Goal: Complete application form

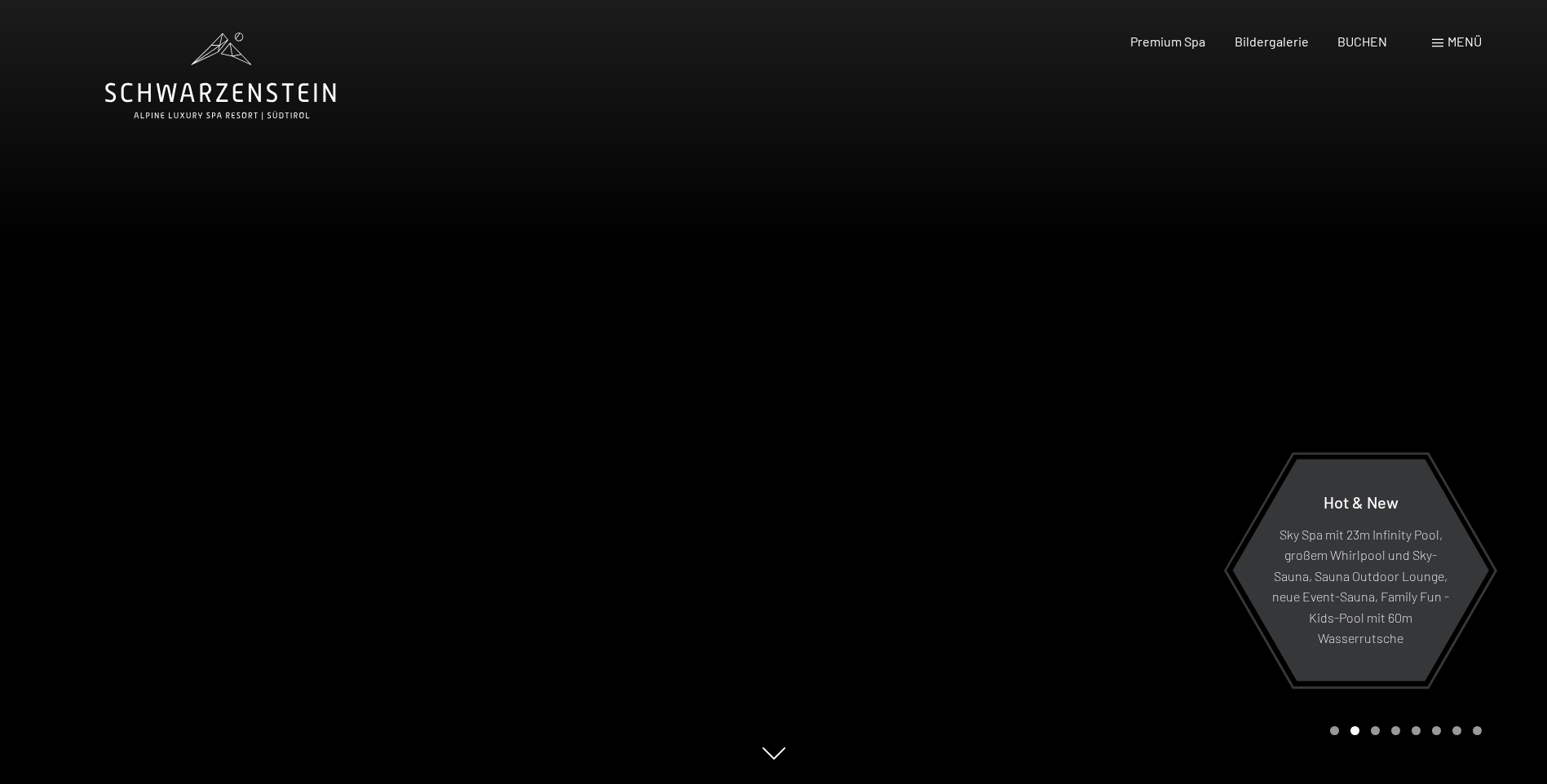
click at [1461, 39] on span "Menü" at bounding box center [1464, 41] width 34 height 16
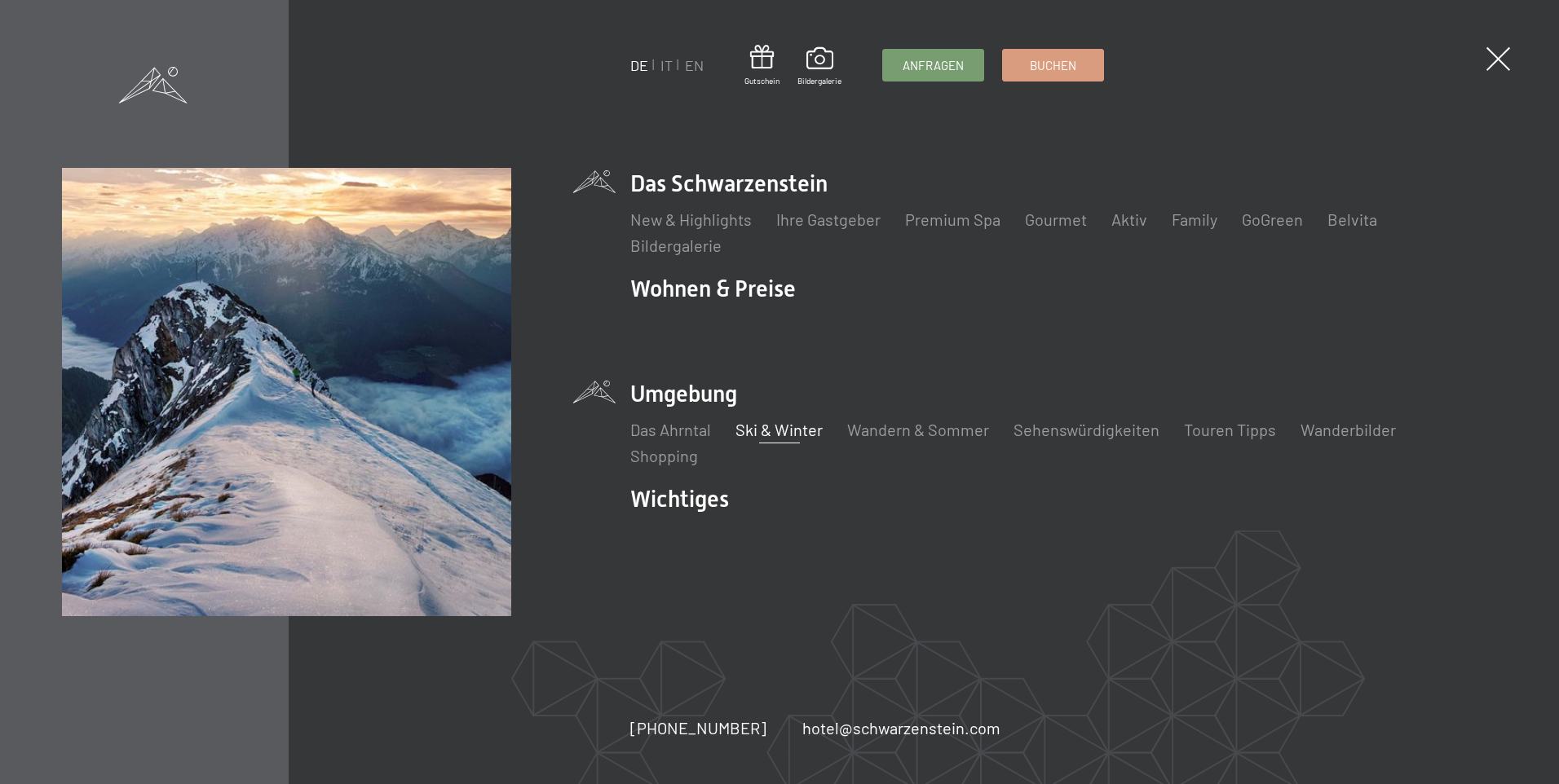
click at [790, 432] on link "Ski & Winter" at bounding box center [778, 429] width 87 height 19
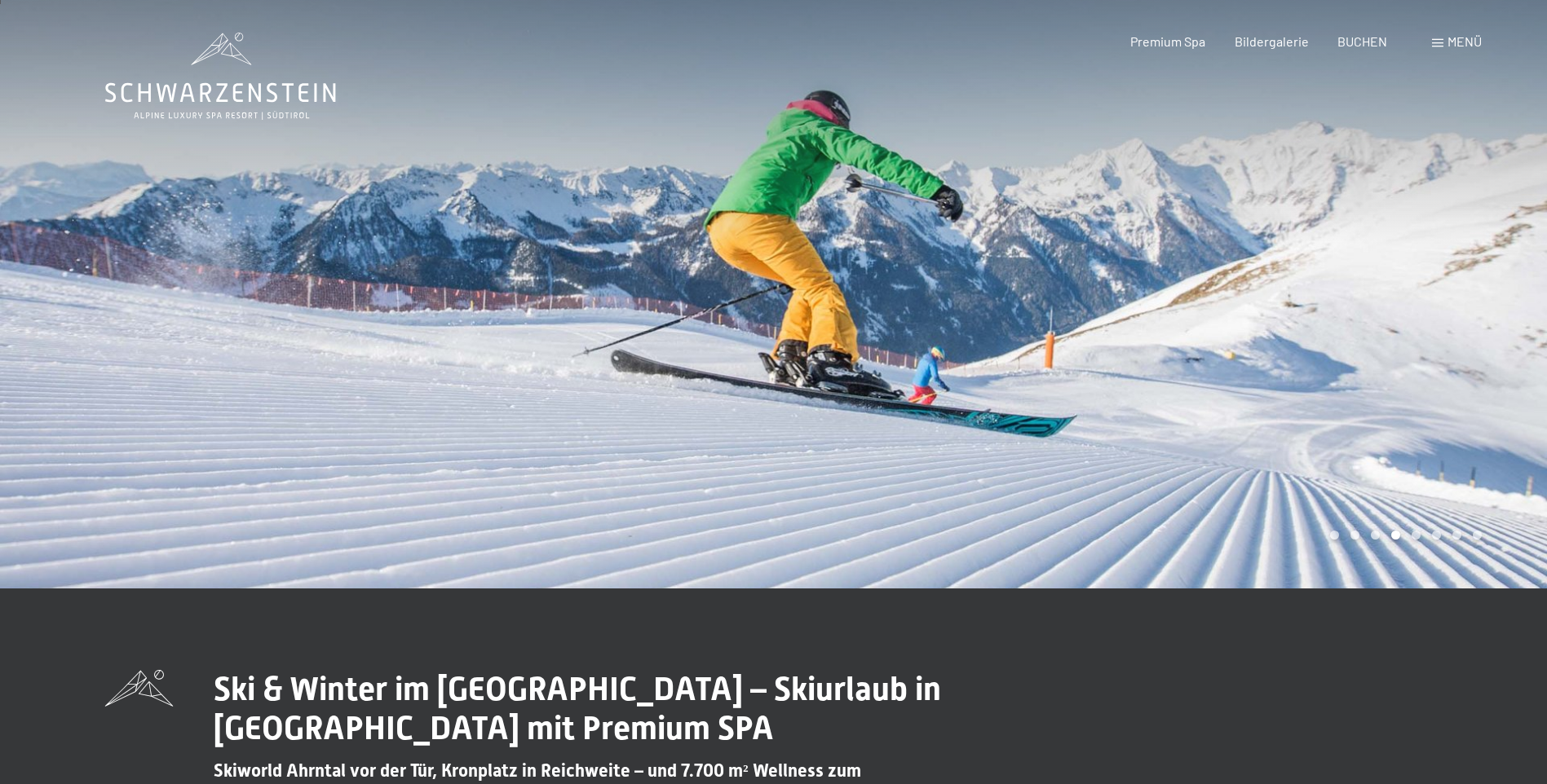
scroll to position [489, 0]
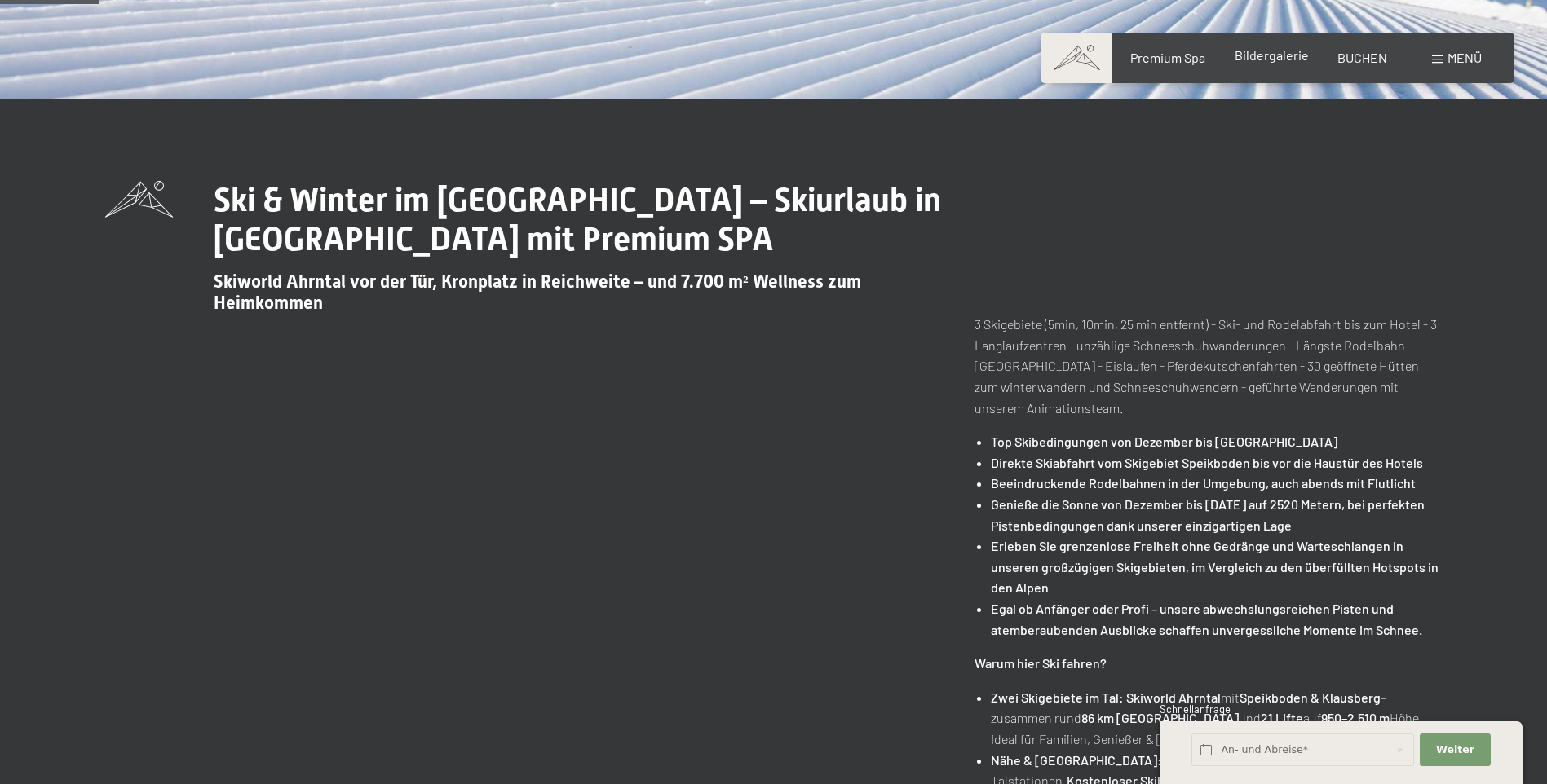
click at [1268, 62] on span "Bildergalerie" at bounding box center [1272, 55] width 74 height 16
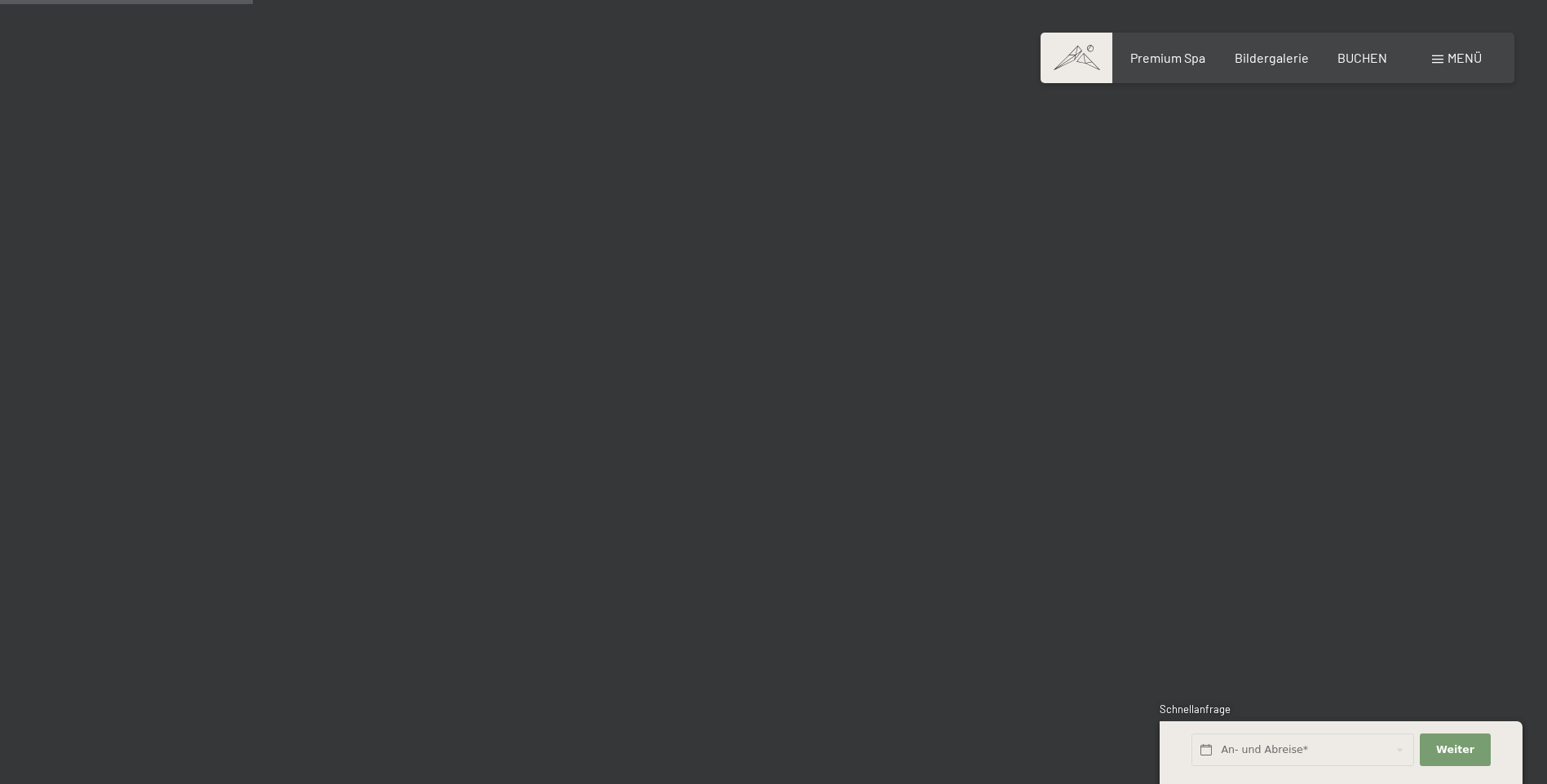
scroll to position [3749, 0]
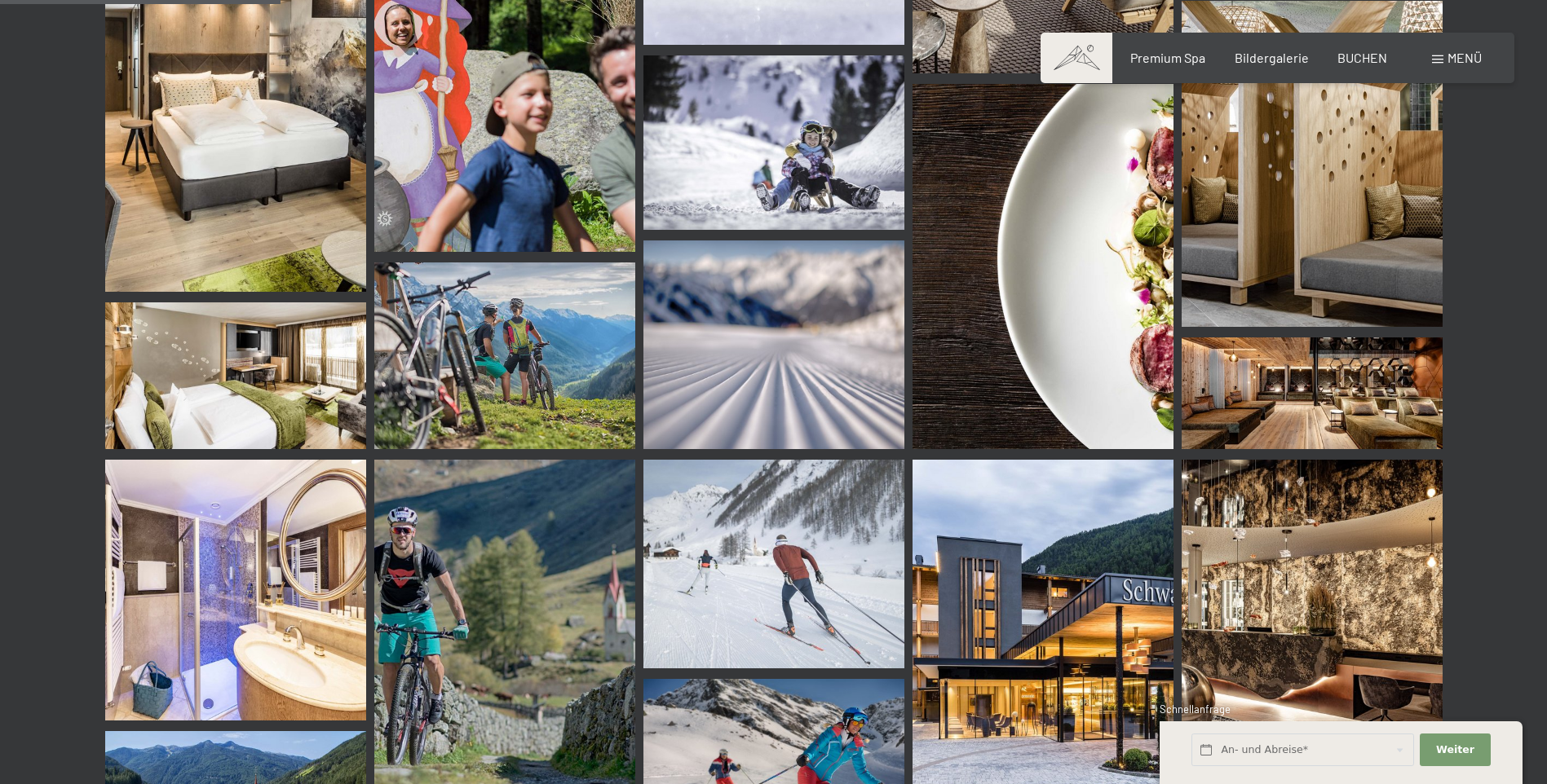
click at [1051, 576] on img at bounding box center [1042, 642] width 261 height 365
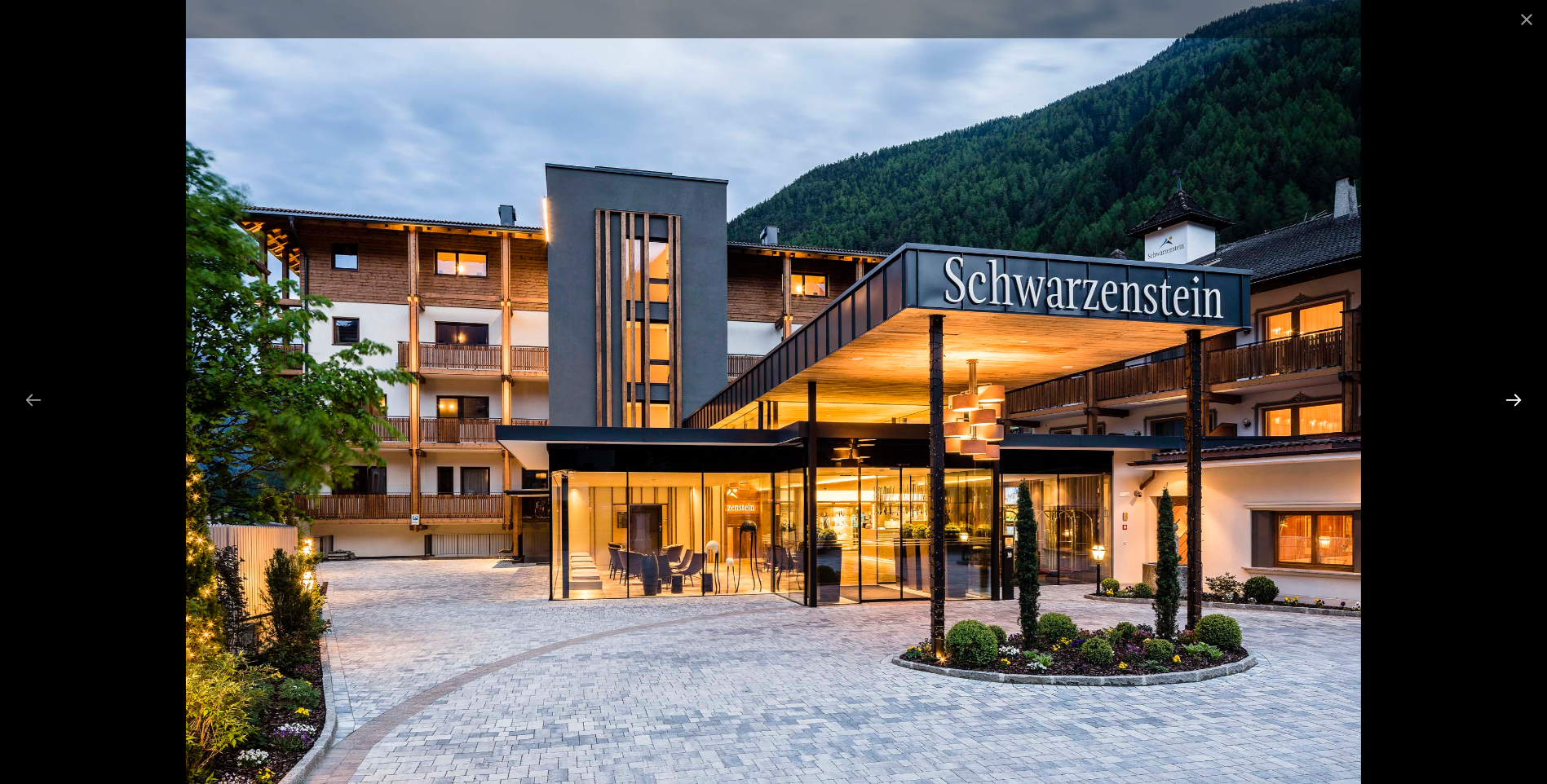
click at [1504, 396] on button "Next slide" at bounding box center [1513, 400] width 34 height 32
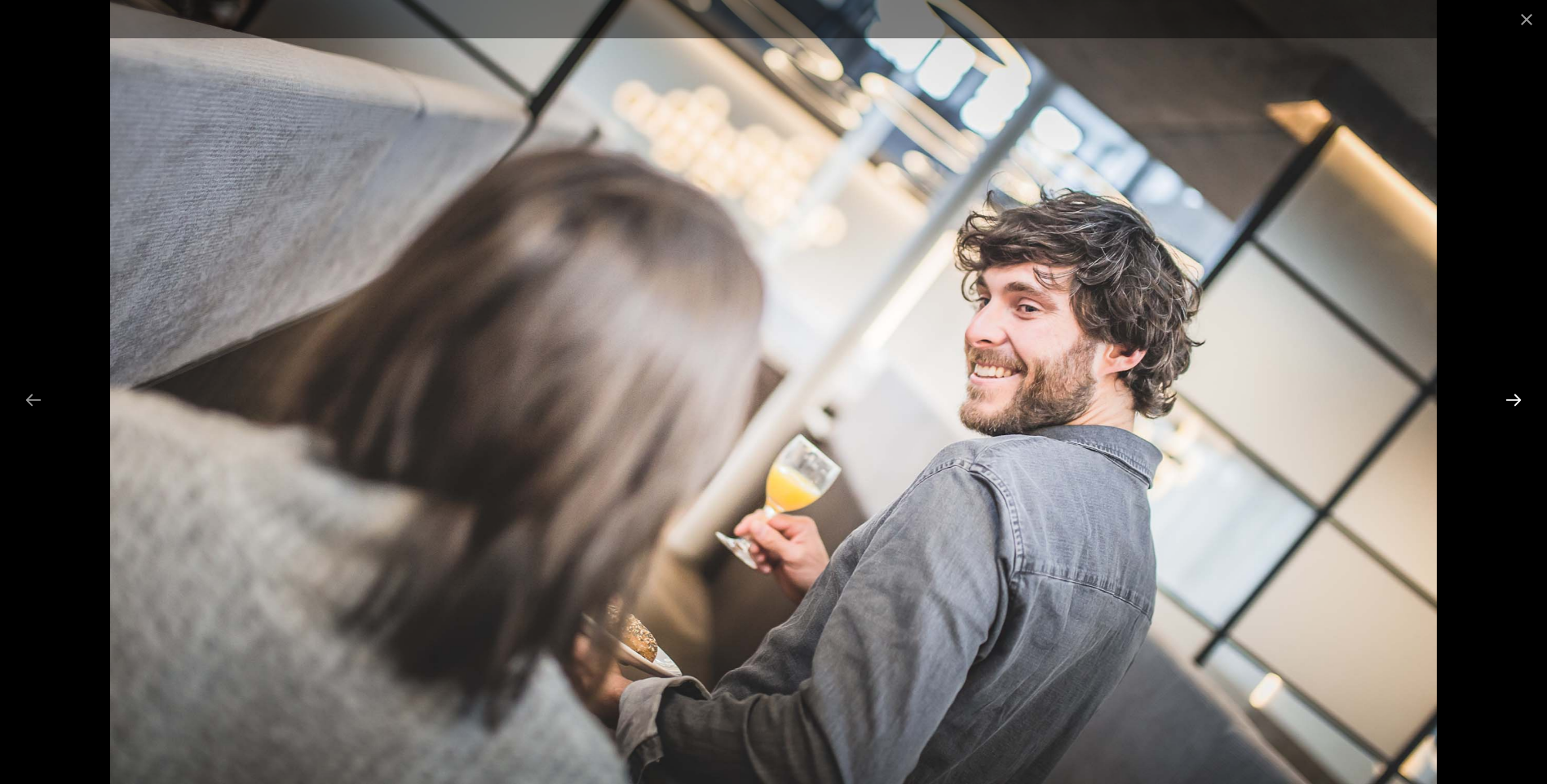
click at [1504, 396] on button "Next slide" at bounding box center [1513, 400] width 34 height 32
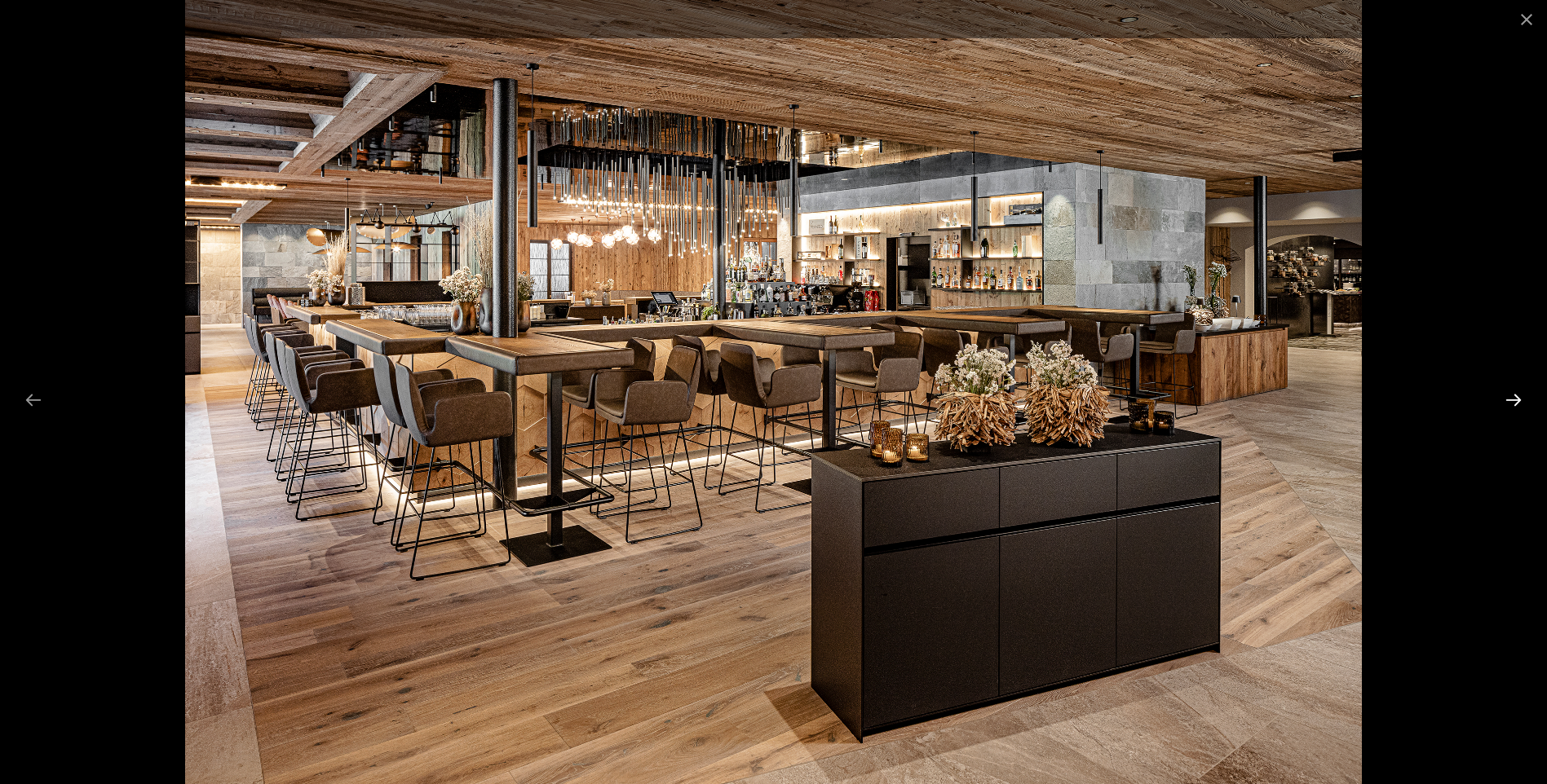
click at [1504, 396] on button "Next slide" at bounding box center [1513, 400] width 34 height 32
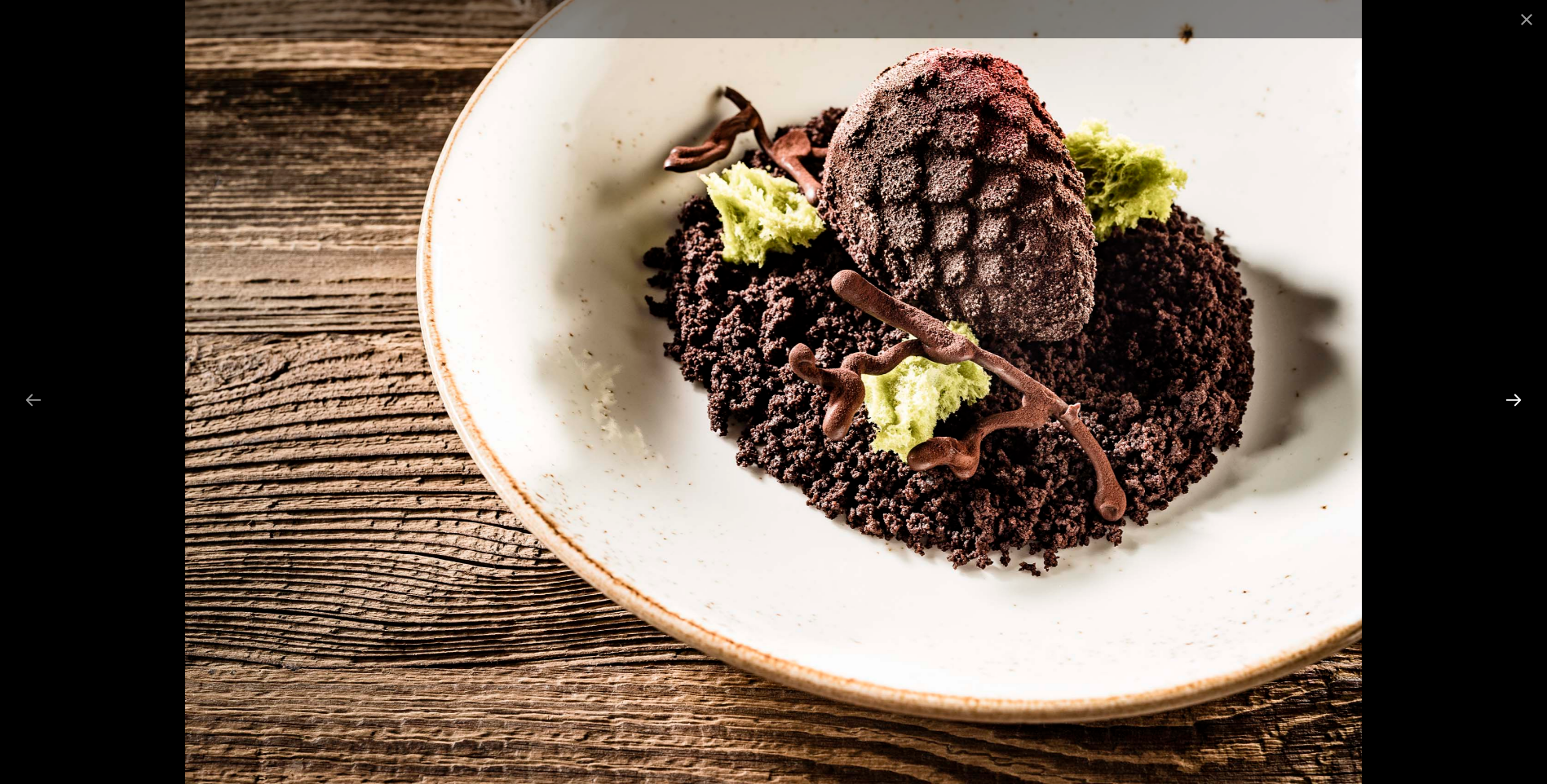
click at [1504, 396] on button "Next slide" at bounding box center [1513, 400] width 34 height 32
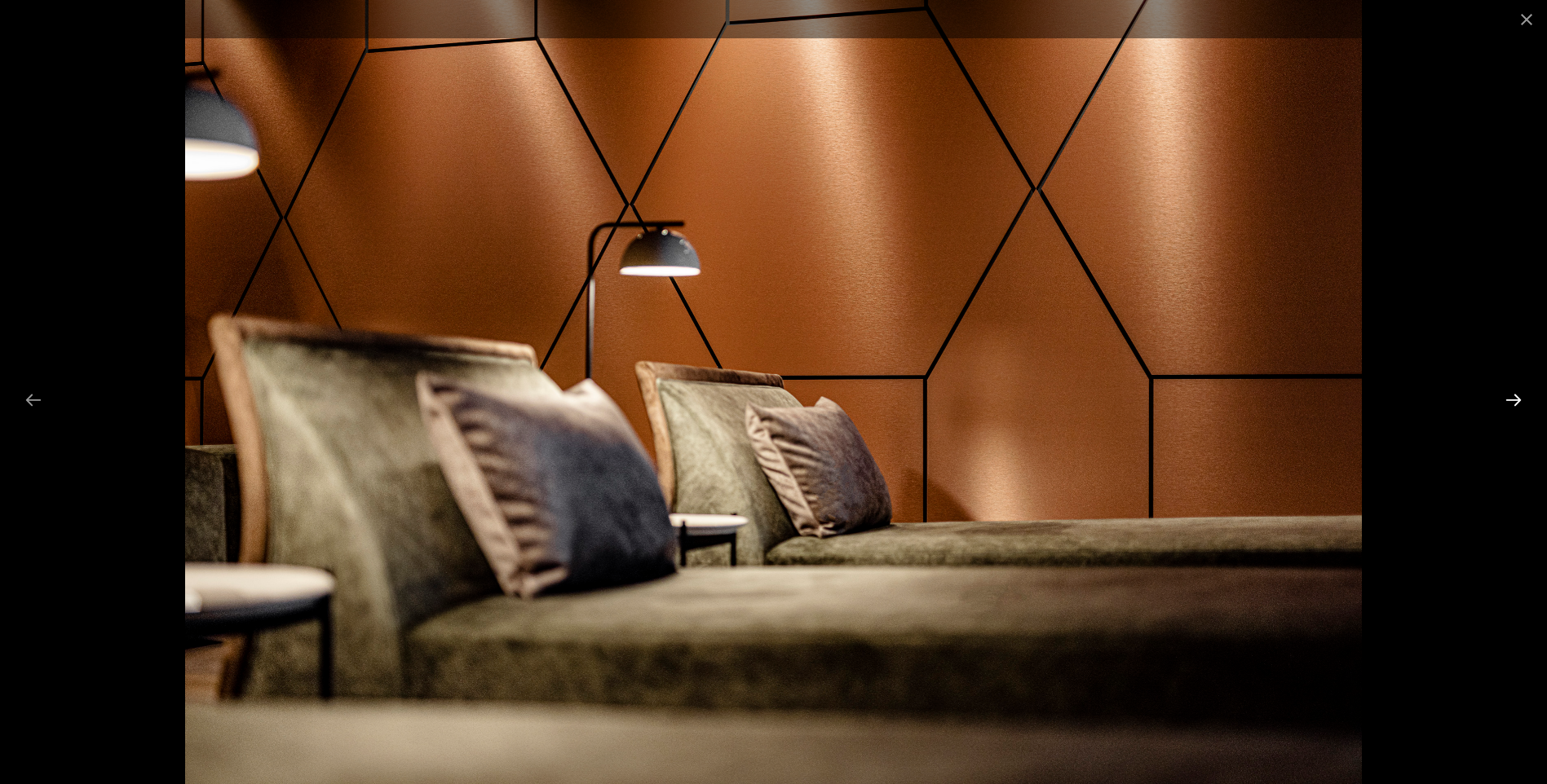
click at [1504, 396] on button "Next slide" at bounding box center [1513, 400] width 34 height 32
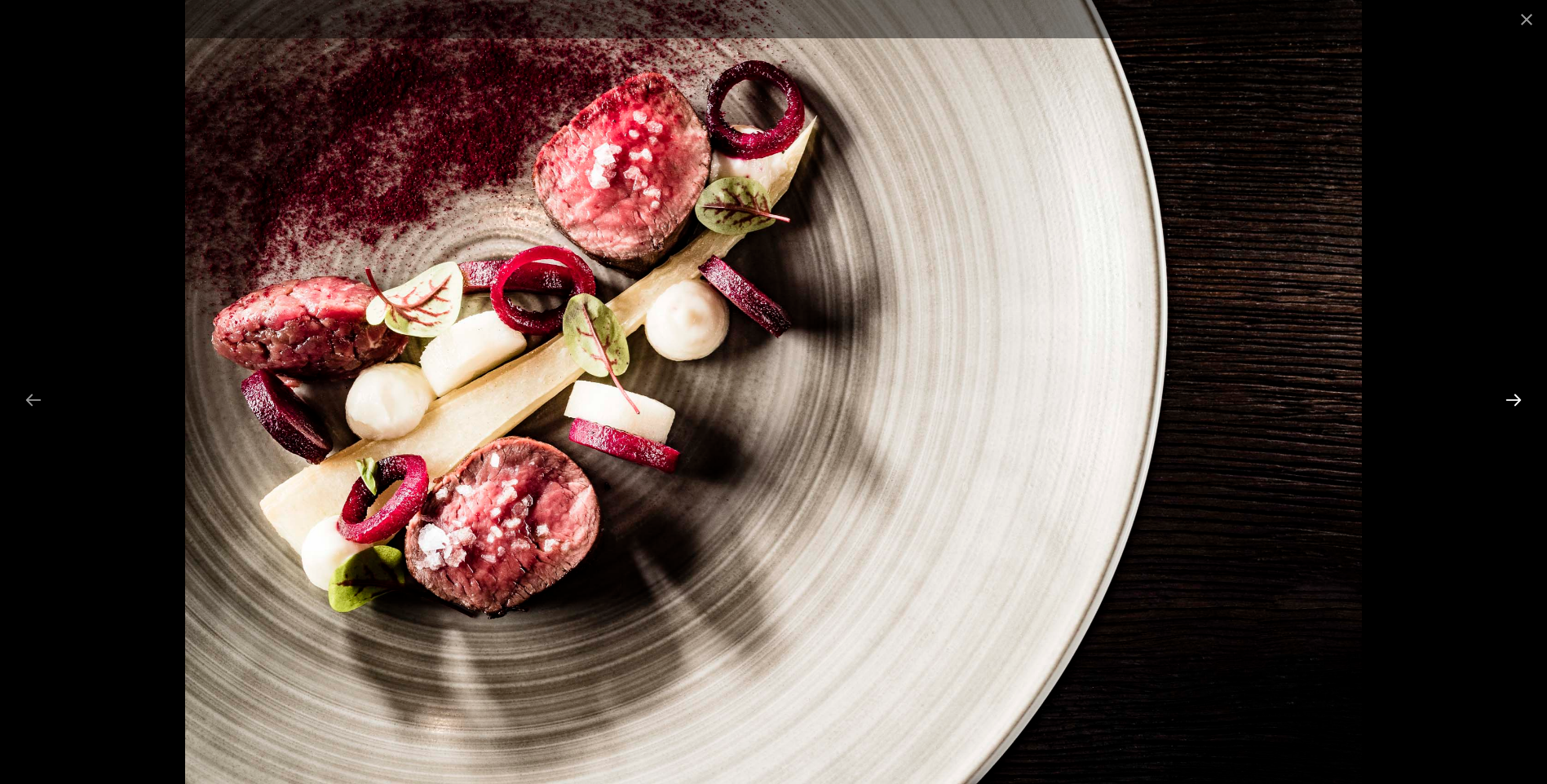
click at [1504, 396] on button "Next slide" at bounding box center [1513, 400] width 34 height 32
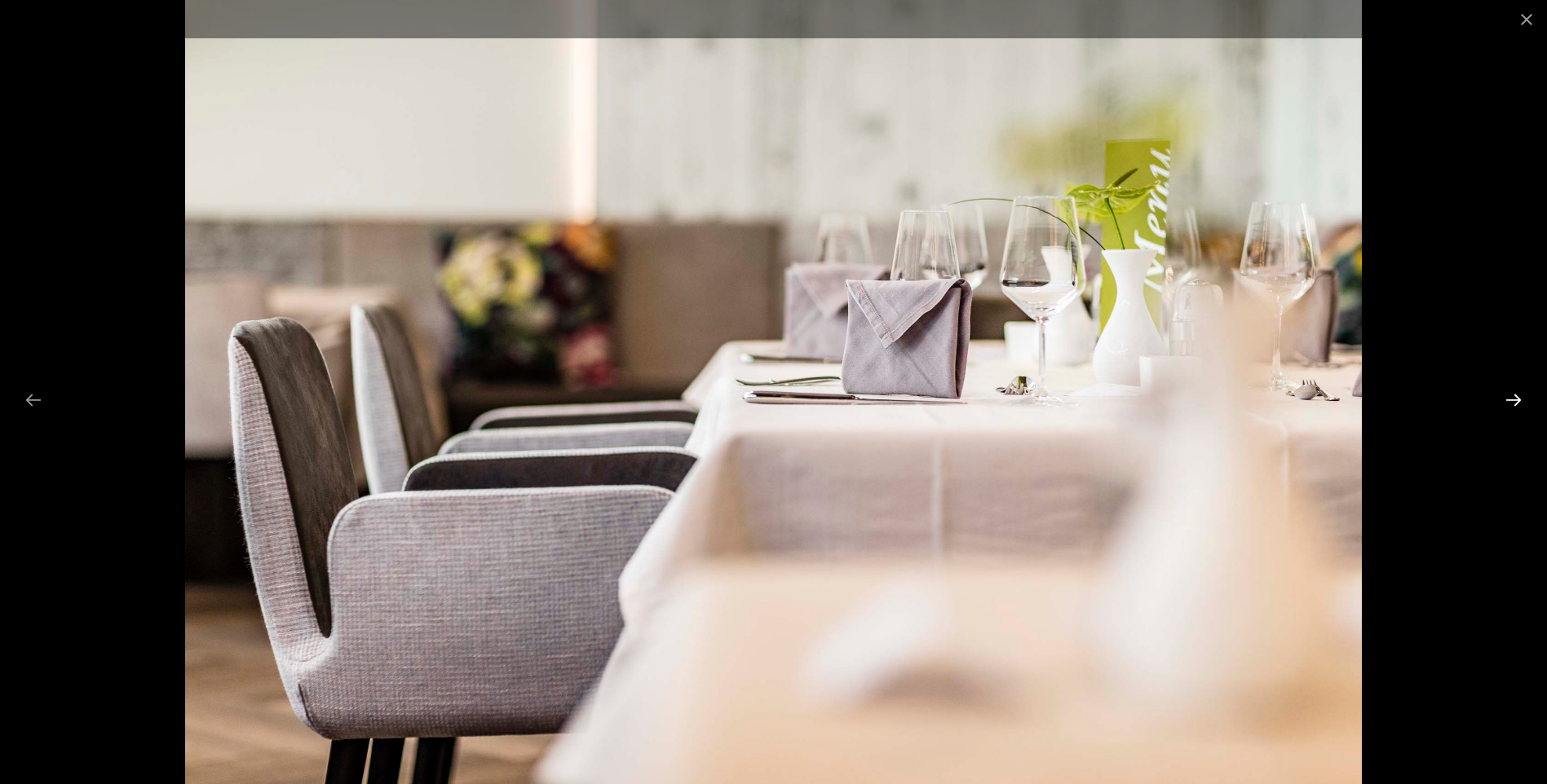
click at [1504, 396] on button "Next slide" at bounding box center [1513, 400] width 34 height 32
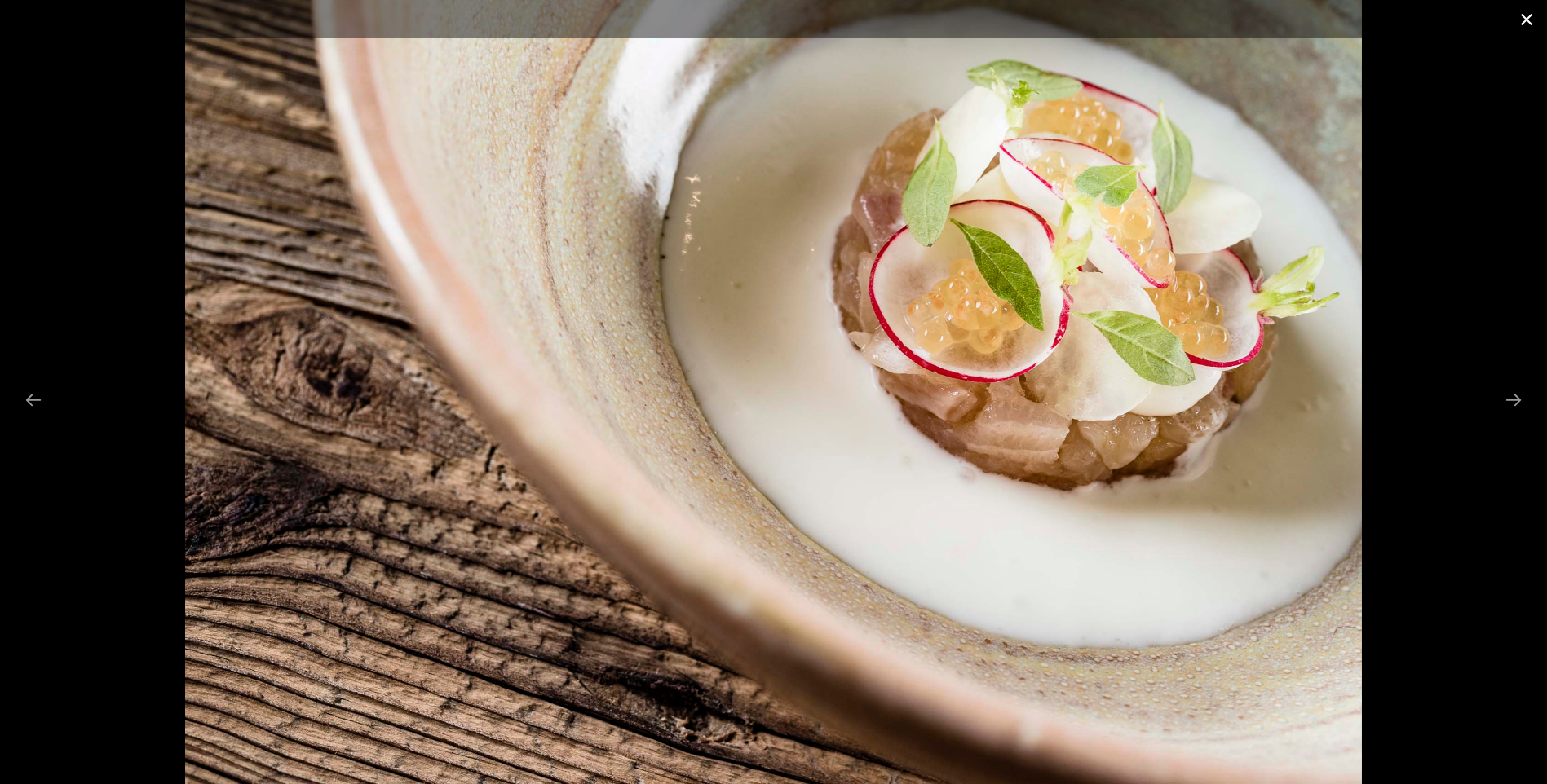
click at [1526, 17] on button "Close gallery" at bounding box center [1526, 19] width 40 height 39
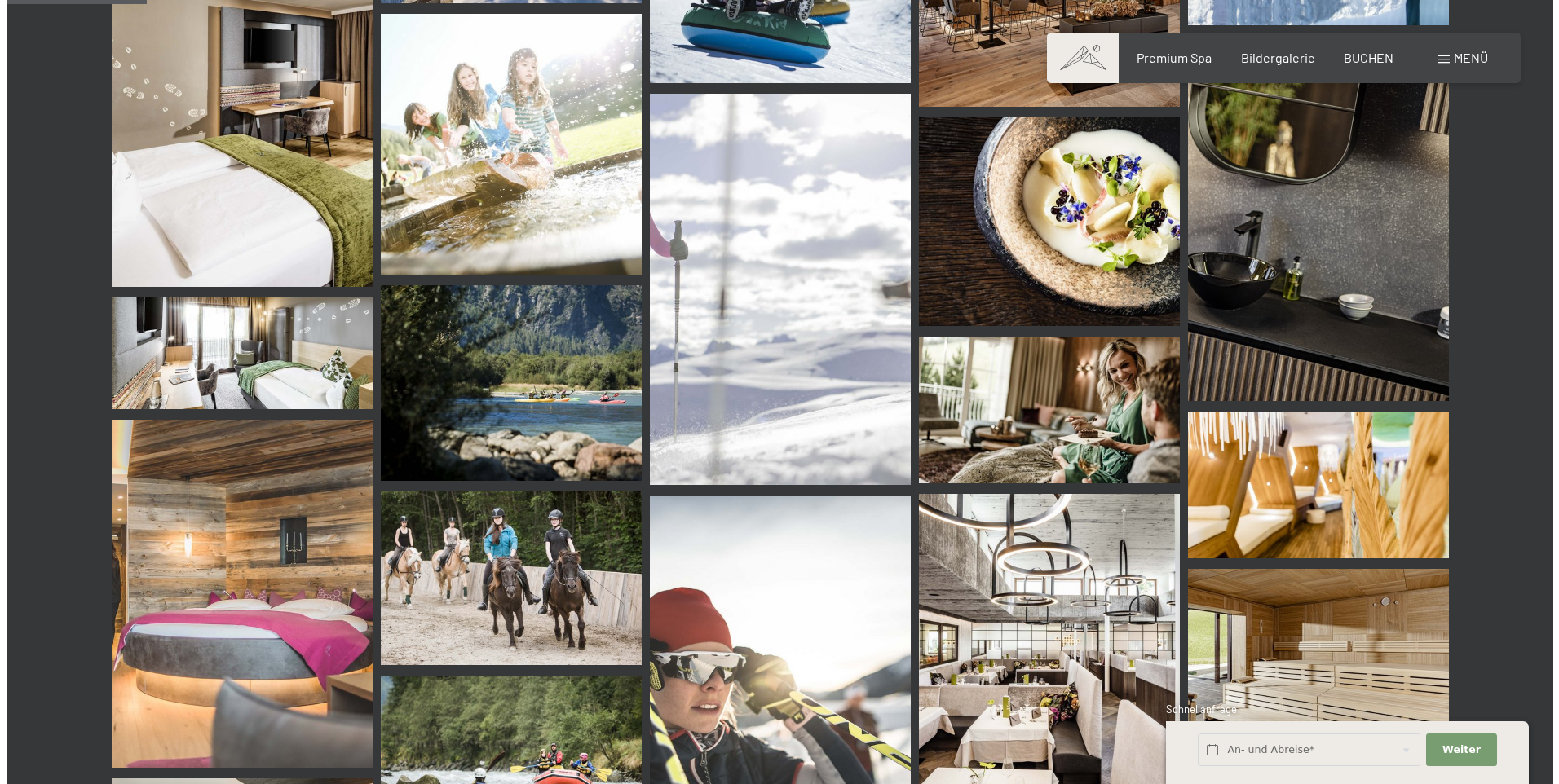
scroll to position [1874, 0]
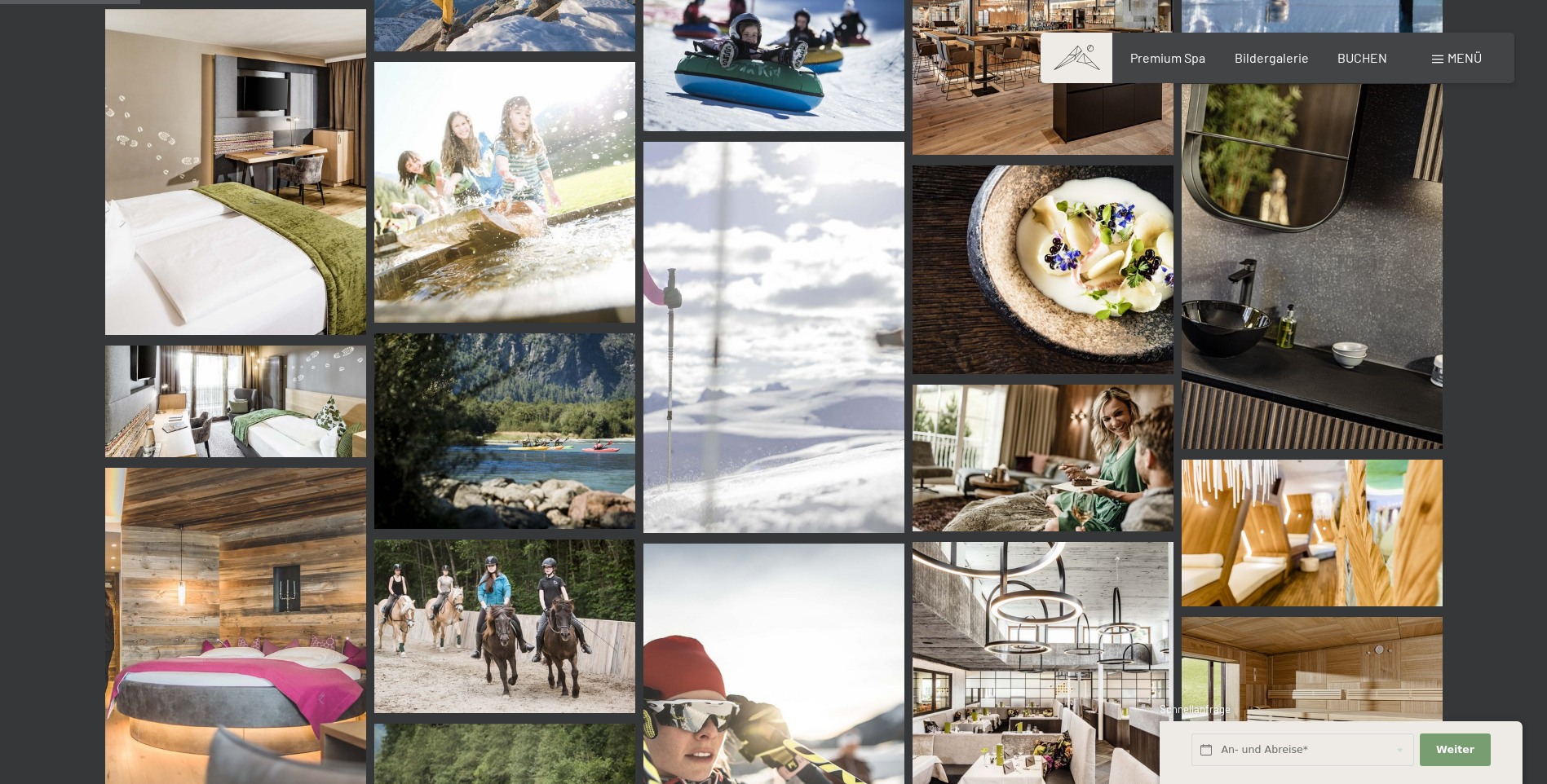
click at [1464, 54] on span "Menü" at bounding box center [1464, 58] width 34 height 16
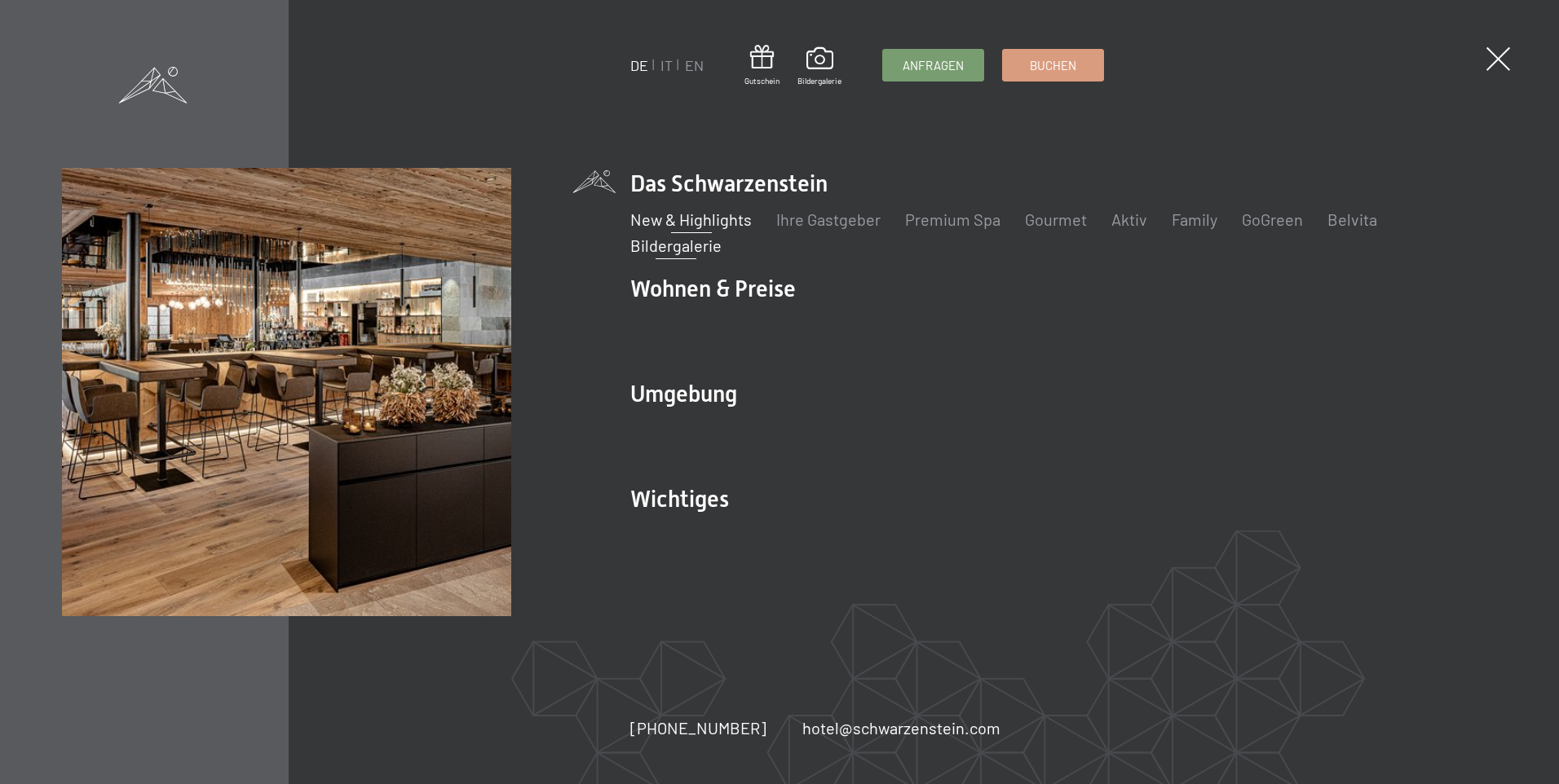
click at [677, 221] on link "New & Highlights" at bounding box center [691, 219] width 121 height 19
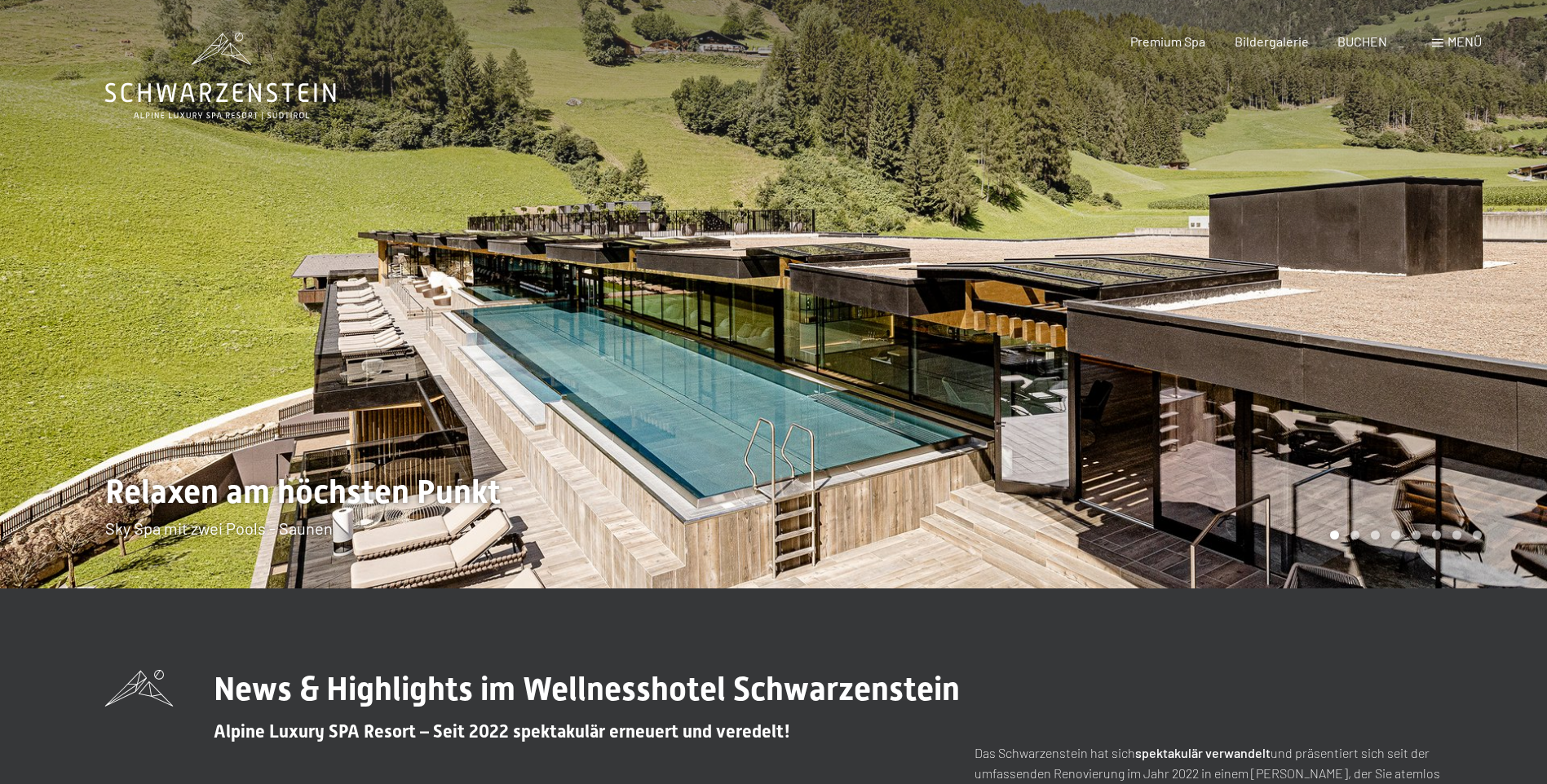
click at [1397, 272] on div at bounding box center [1161, 294] width 774 height 588
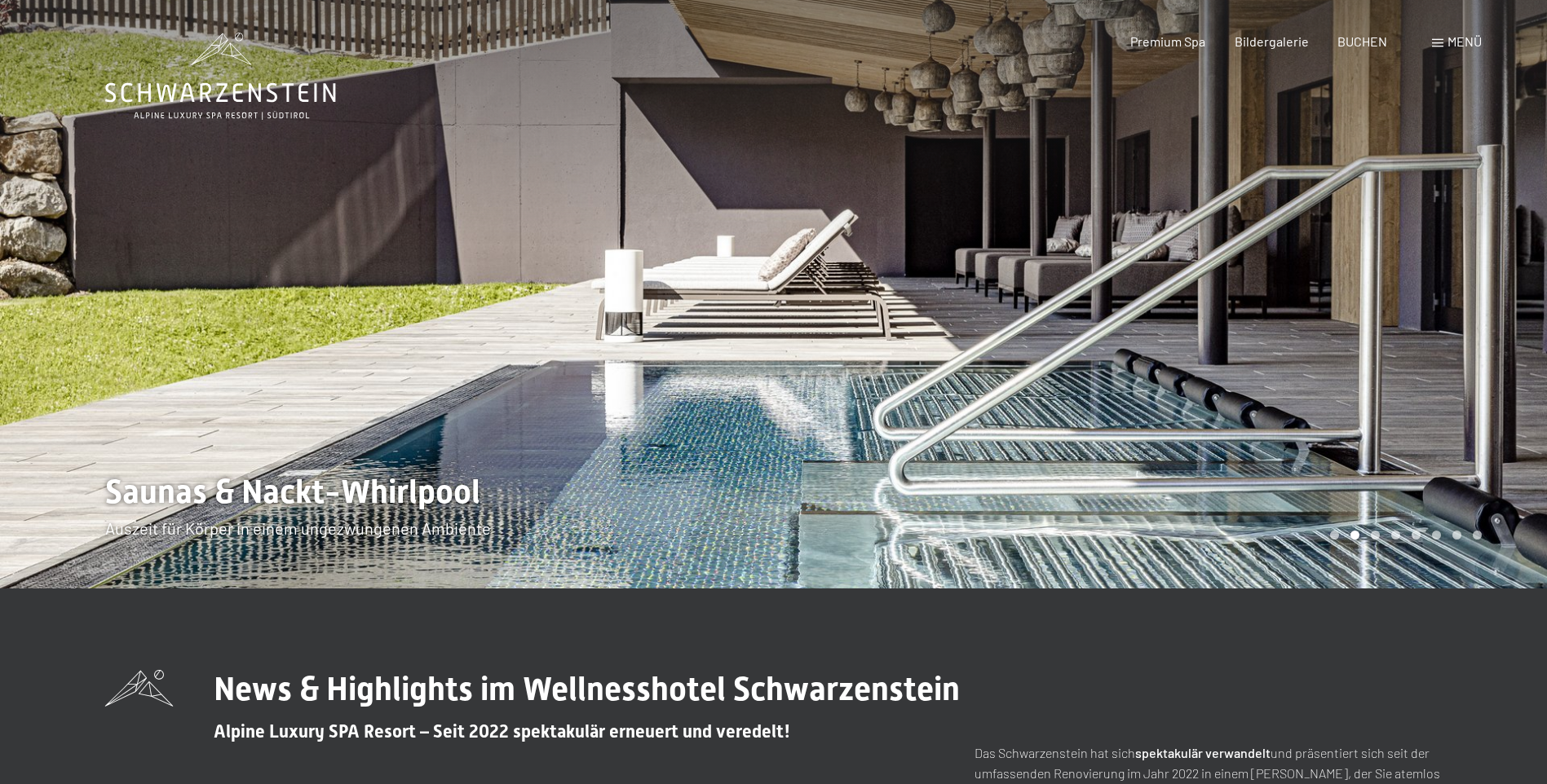
click at [1397, 272] on div at bounding box center [1161, 294] width 774 height 588
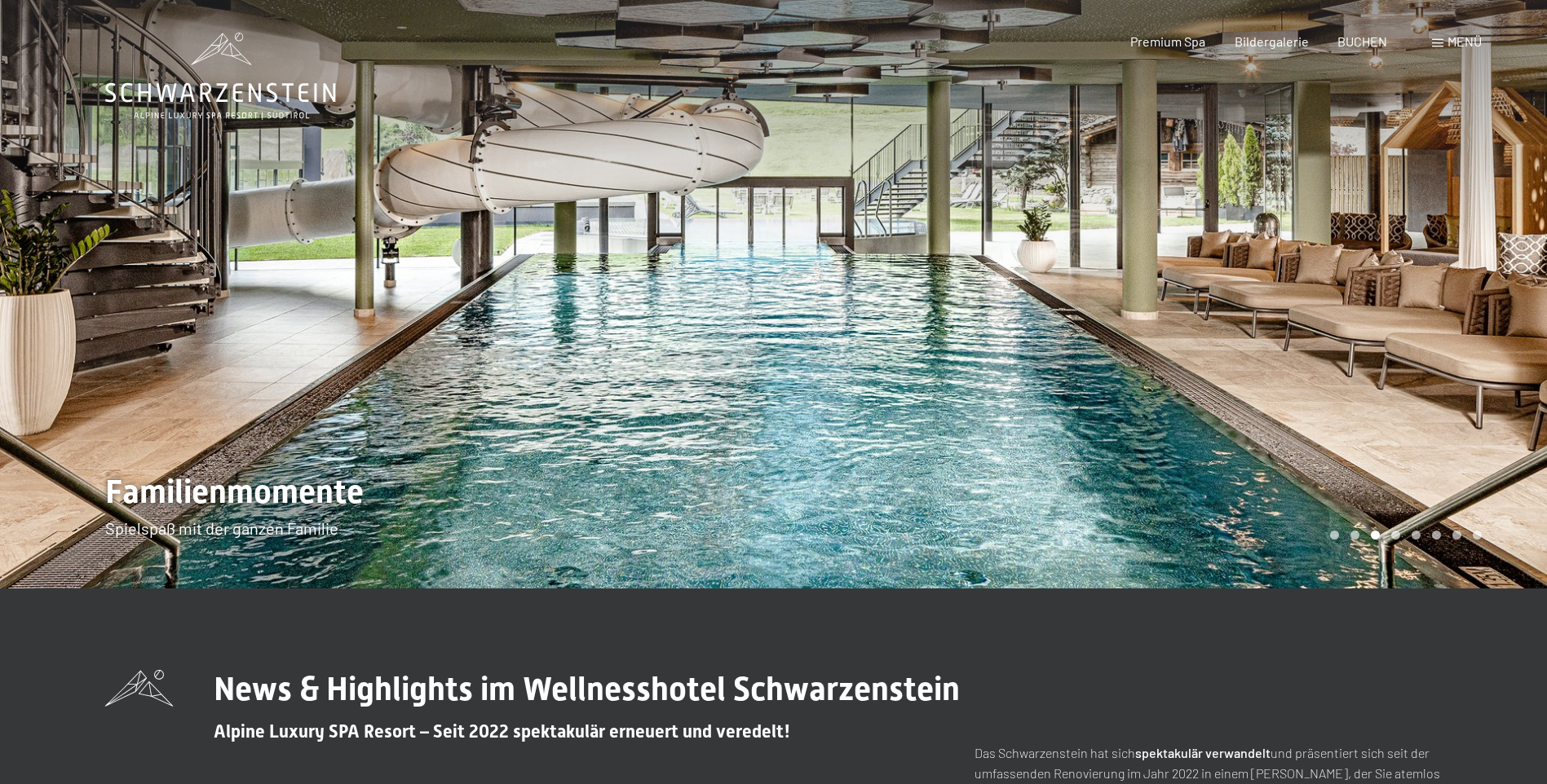
click at [1397, 272] on div at bounding box center [1161, 294] width 774 height 588
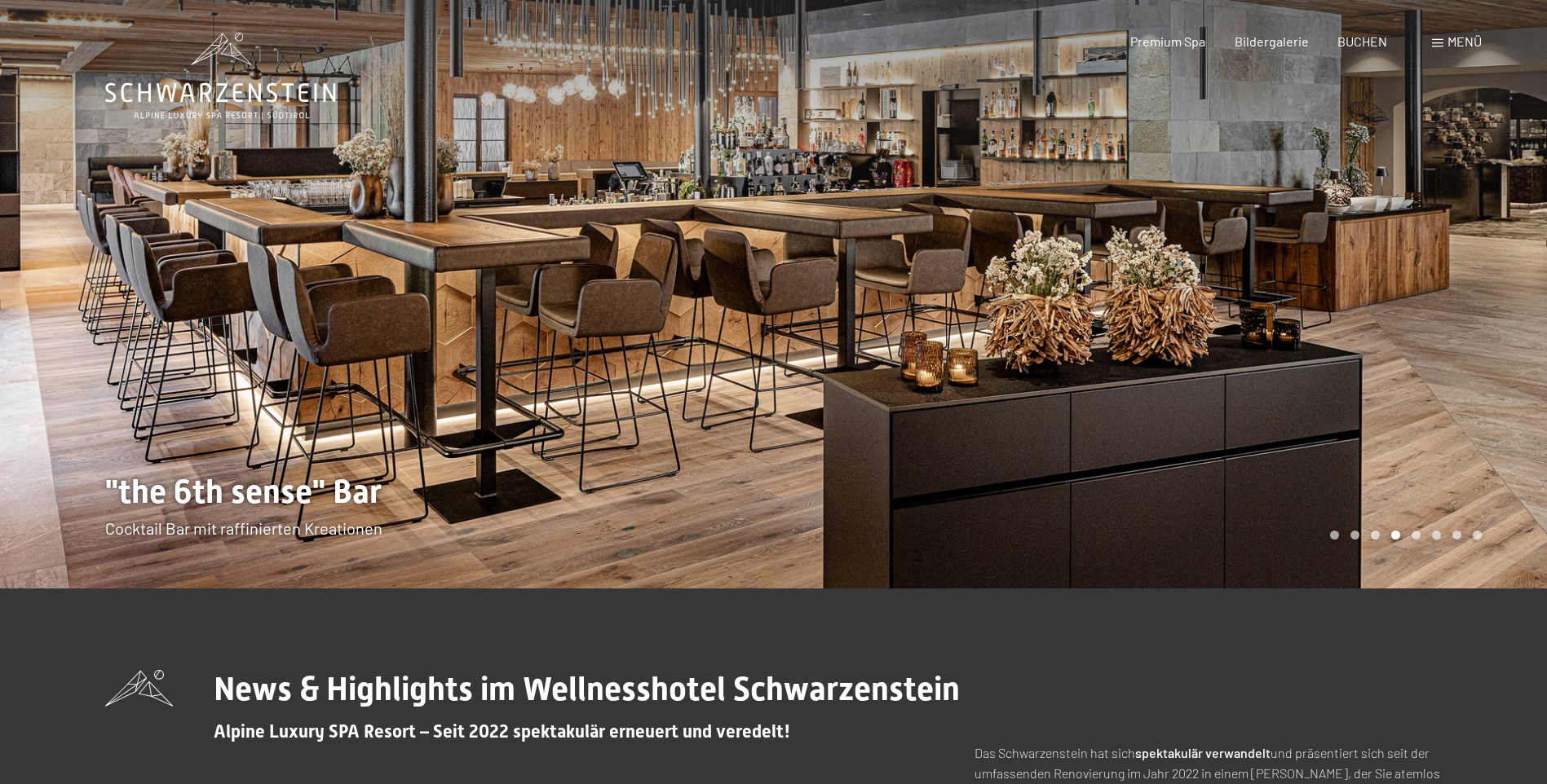
click at [1397, 272] on div at bounding box center [1161, 294] width 774 height 588
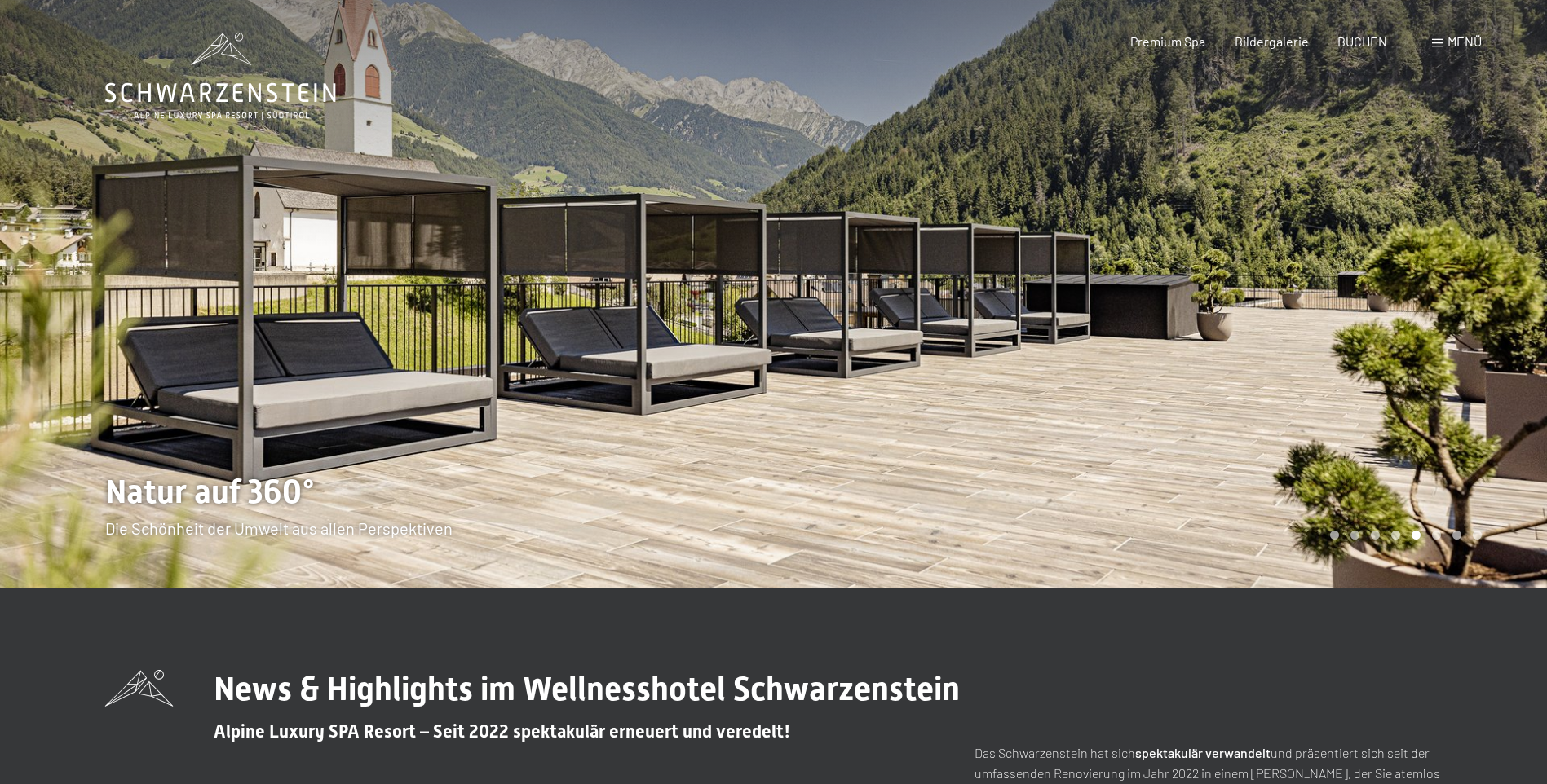
click at [1397, 272] on div at bounding box center [1161, 294] width 774 height 588
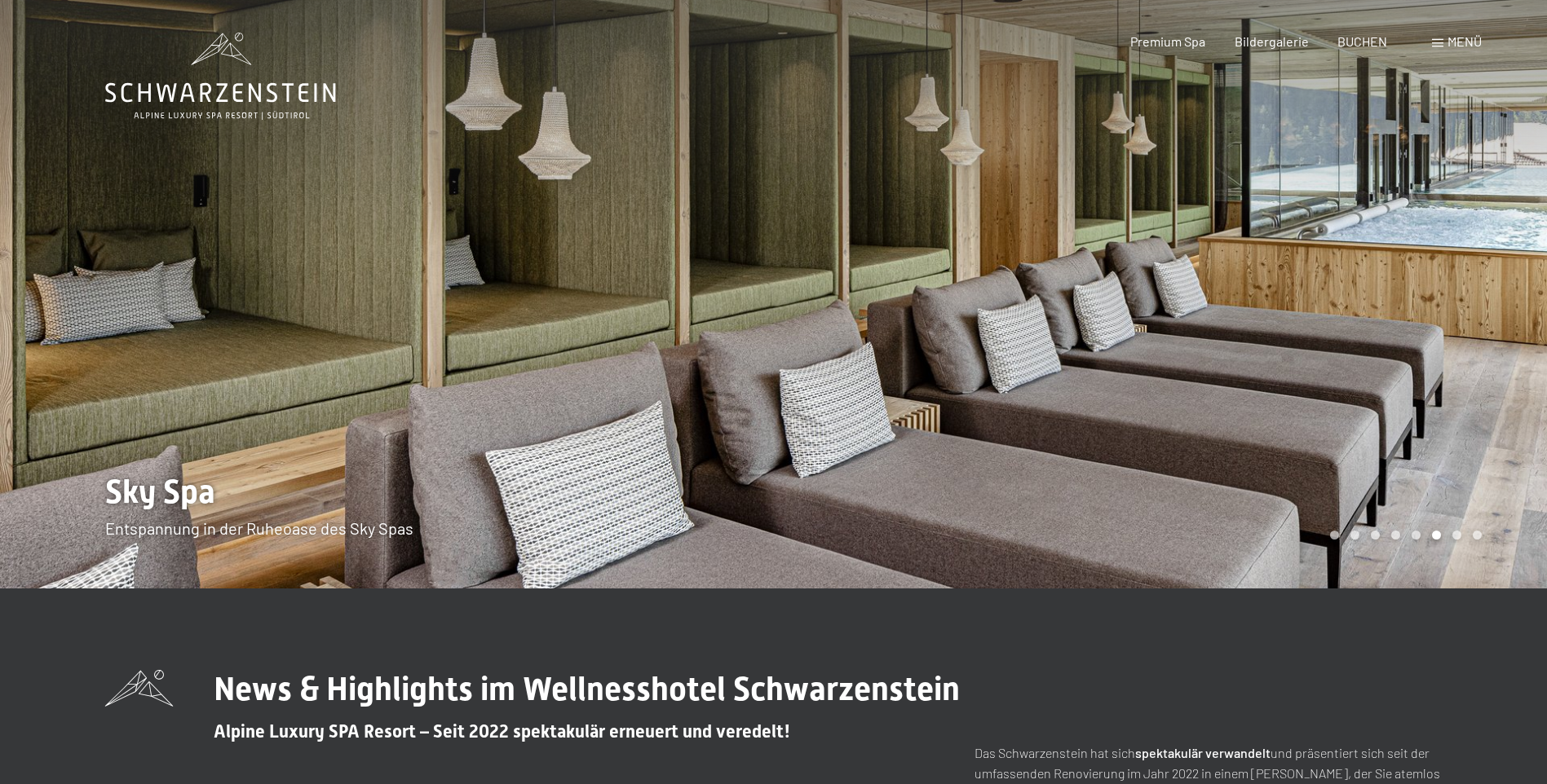
click at [1397, 272] on div at bounding box center [1161, 294] width 774 height 588
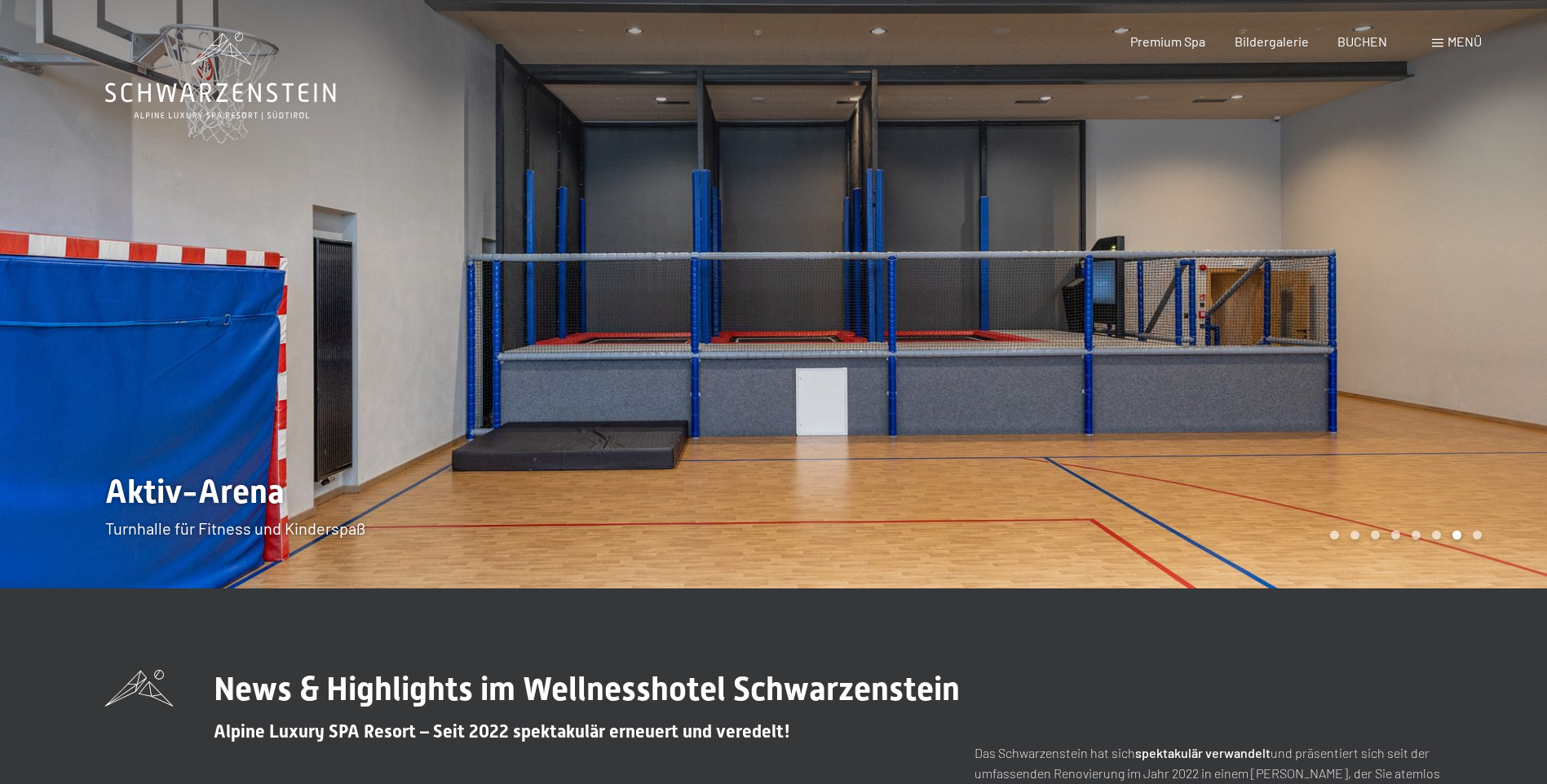
click at [1397, 272] on div at bounding box center [1161, 294] width 774 height 588
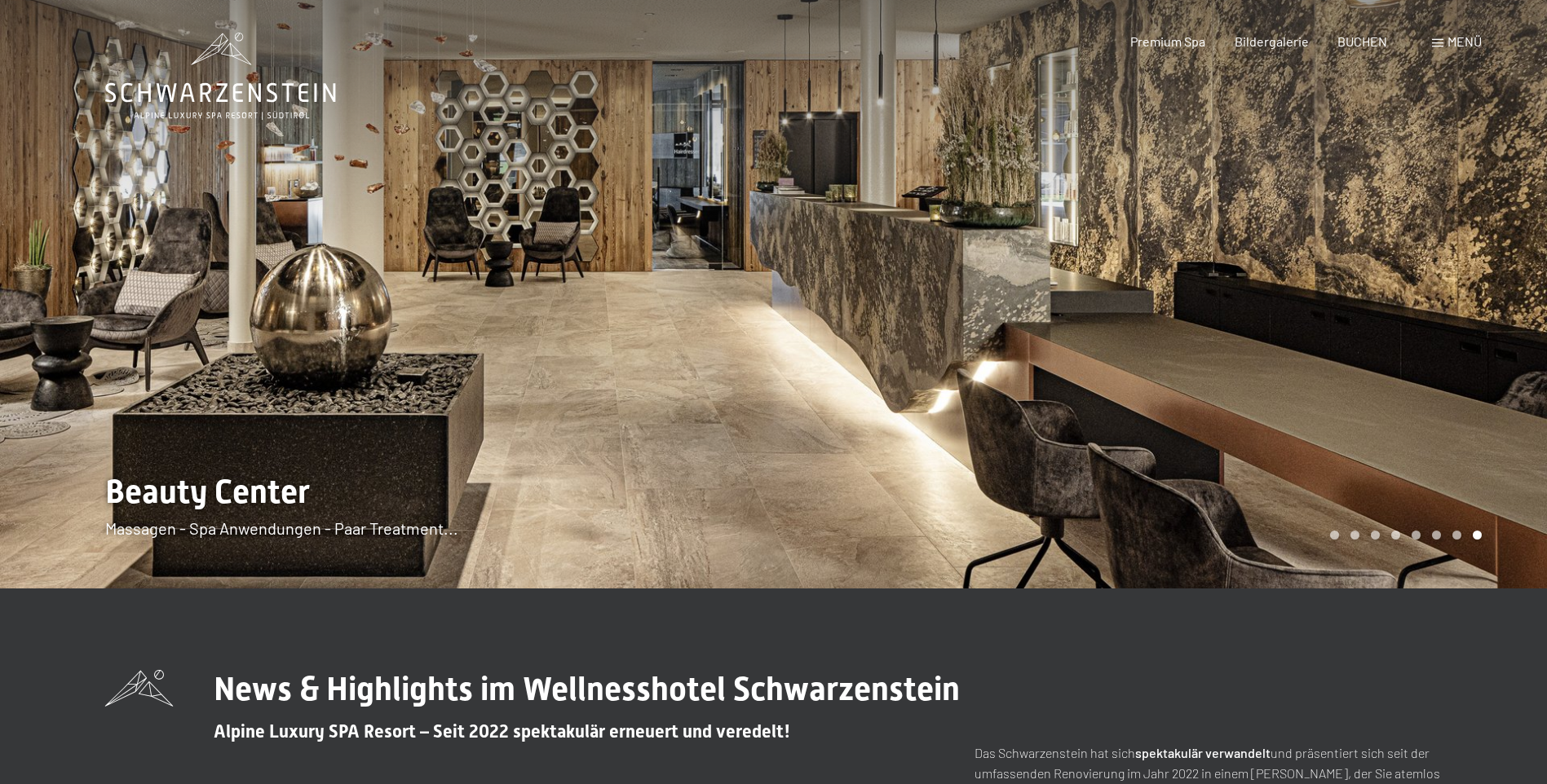
click at [1397, 272] on div at bounding box center [1161, 294] width 774 height 588
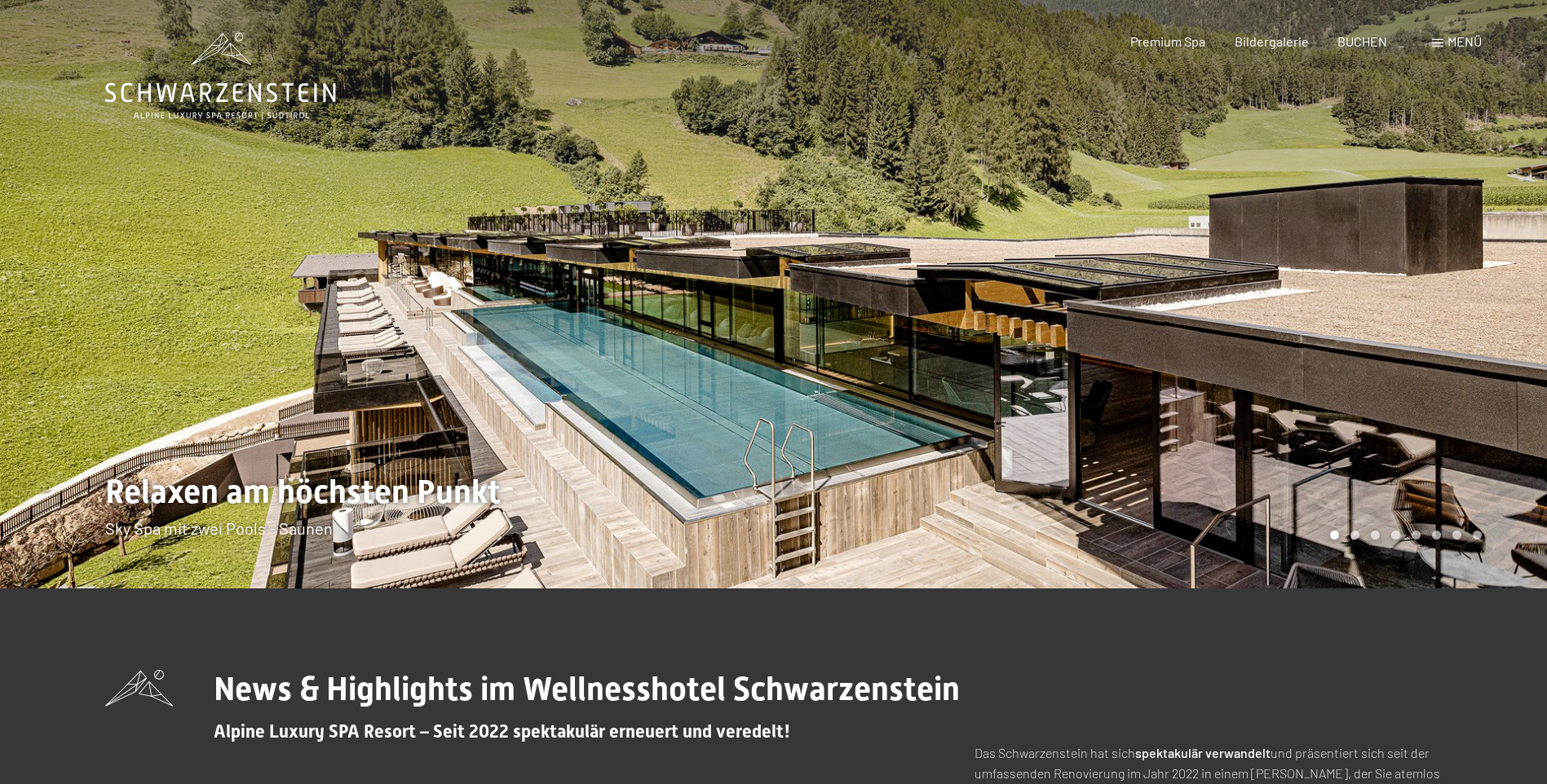
click at [1397, 272] on div at bounding box center [1161, 294] width 774 height 588
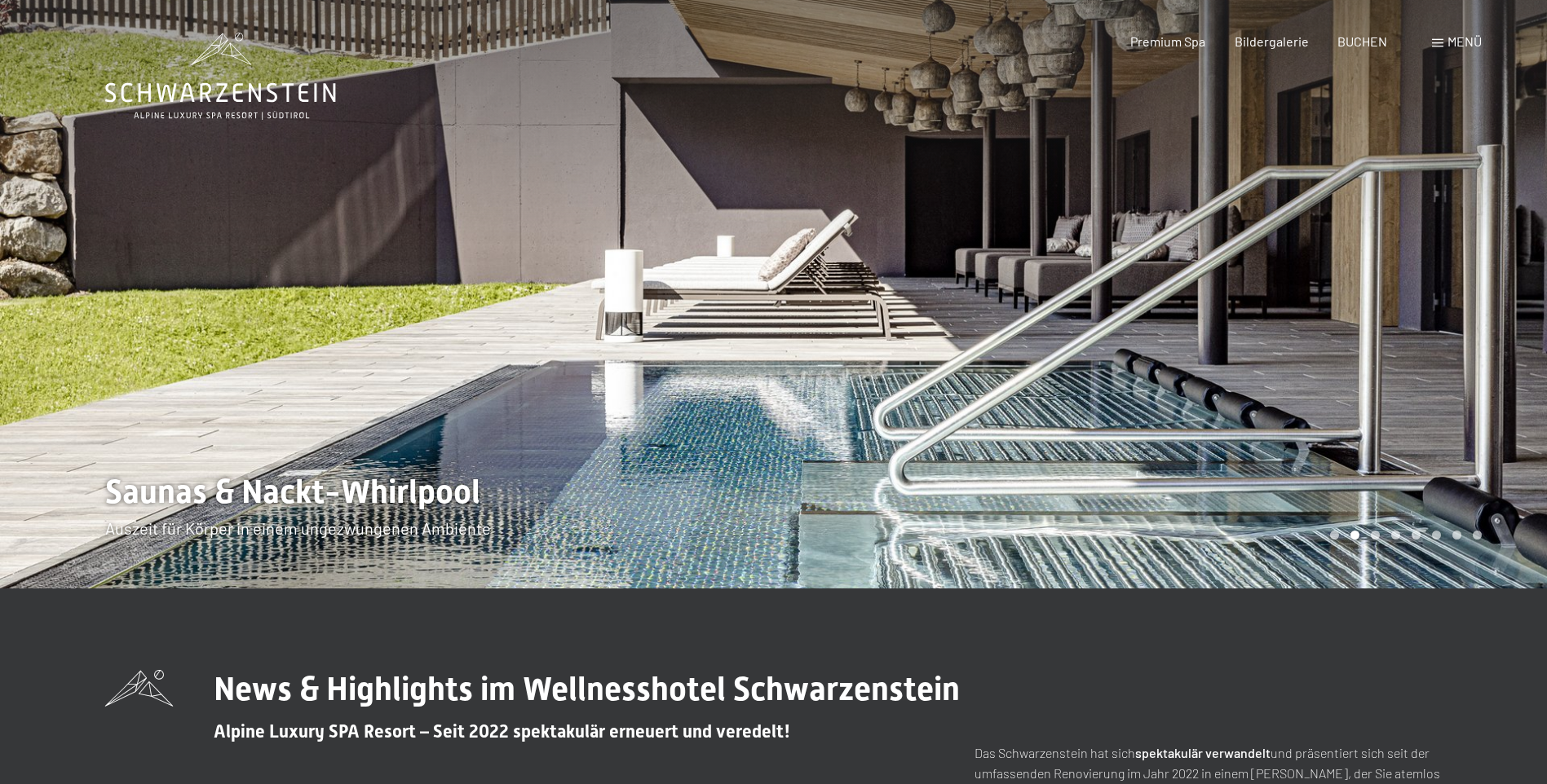
click at [1448, 38] on span "Menü" at bounding box center [1464, 41] width 34 height 16
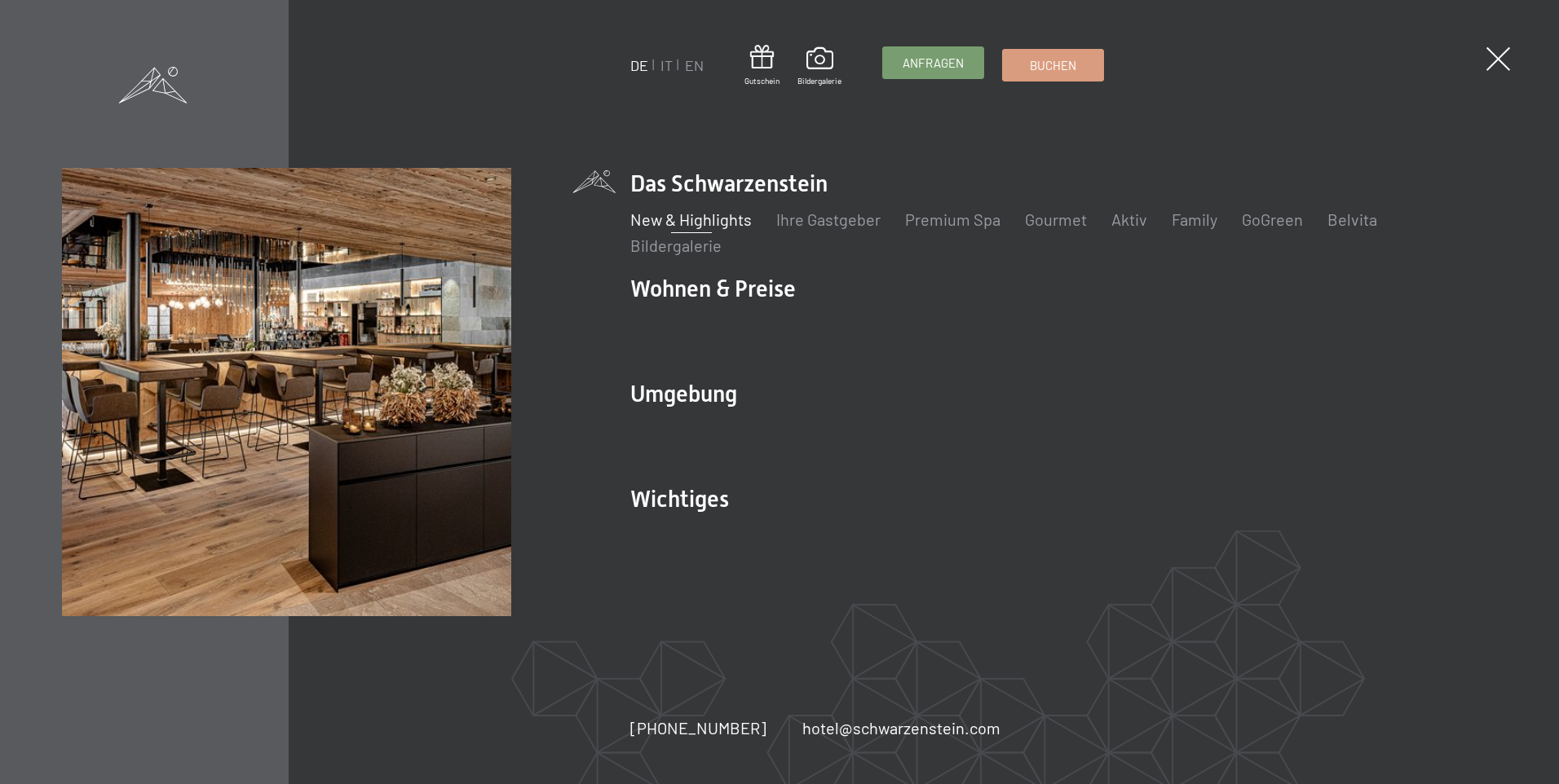
click at [948, 71] on span "Anfragen" at bounding box center [933, 62] width 62 height 17
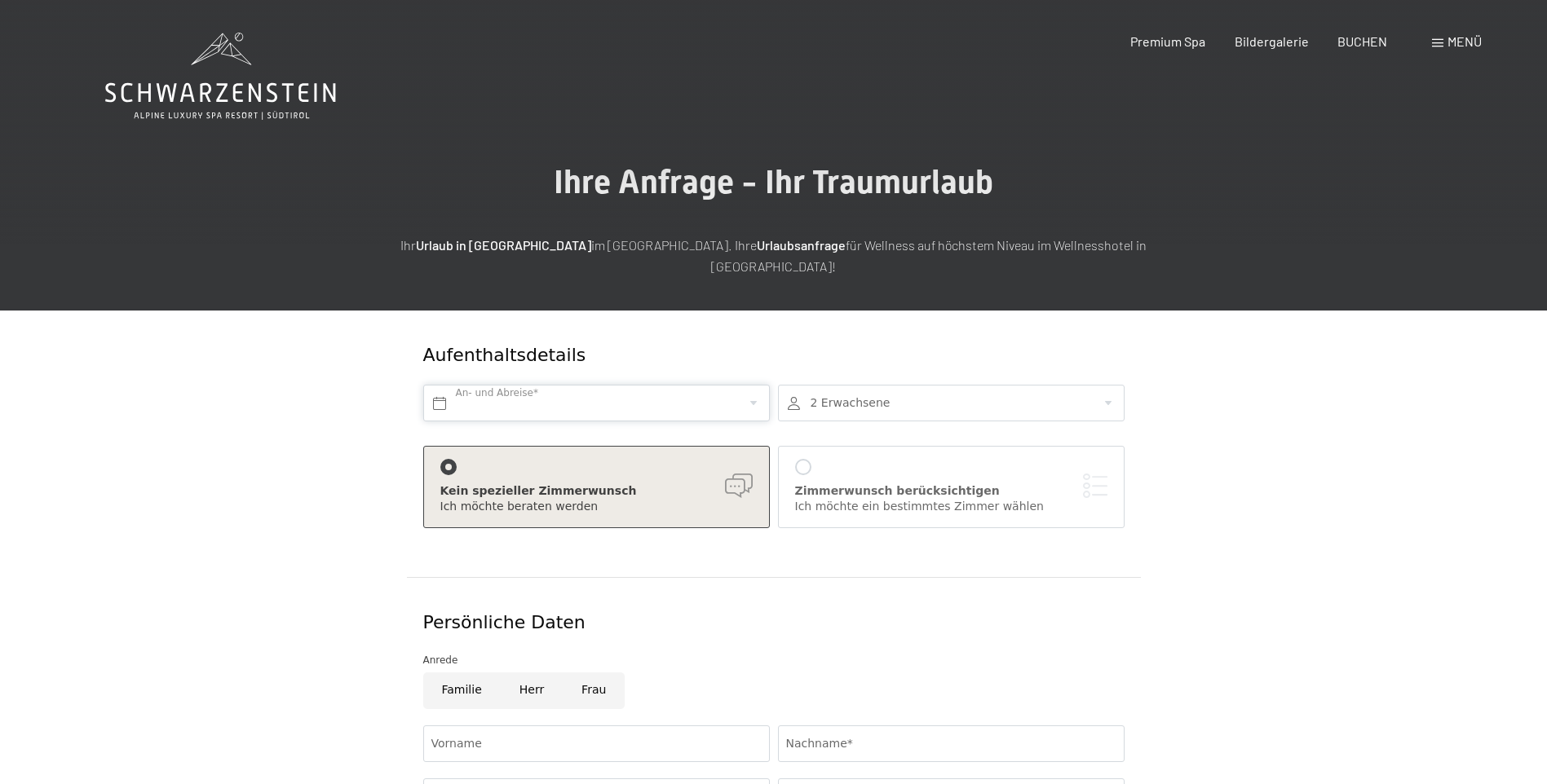
click at [753, 385] on input "text" at bounding box center [596, 403] width 347 height 37
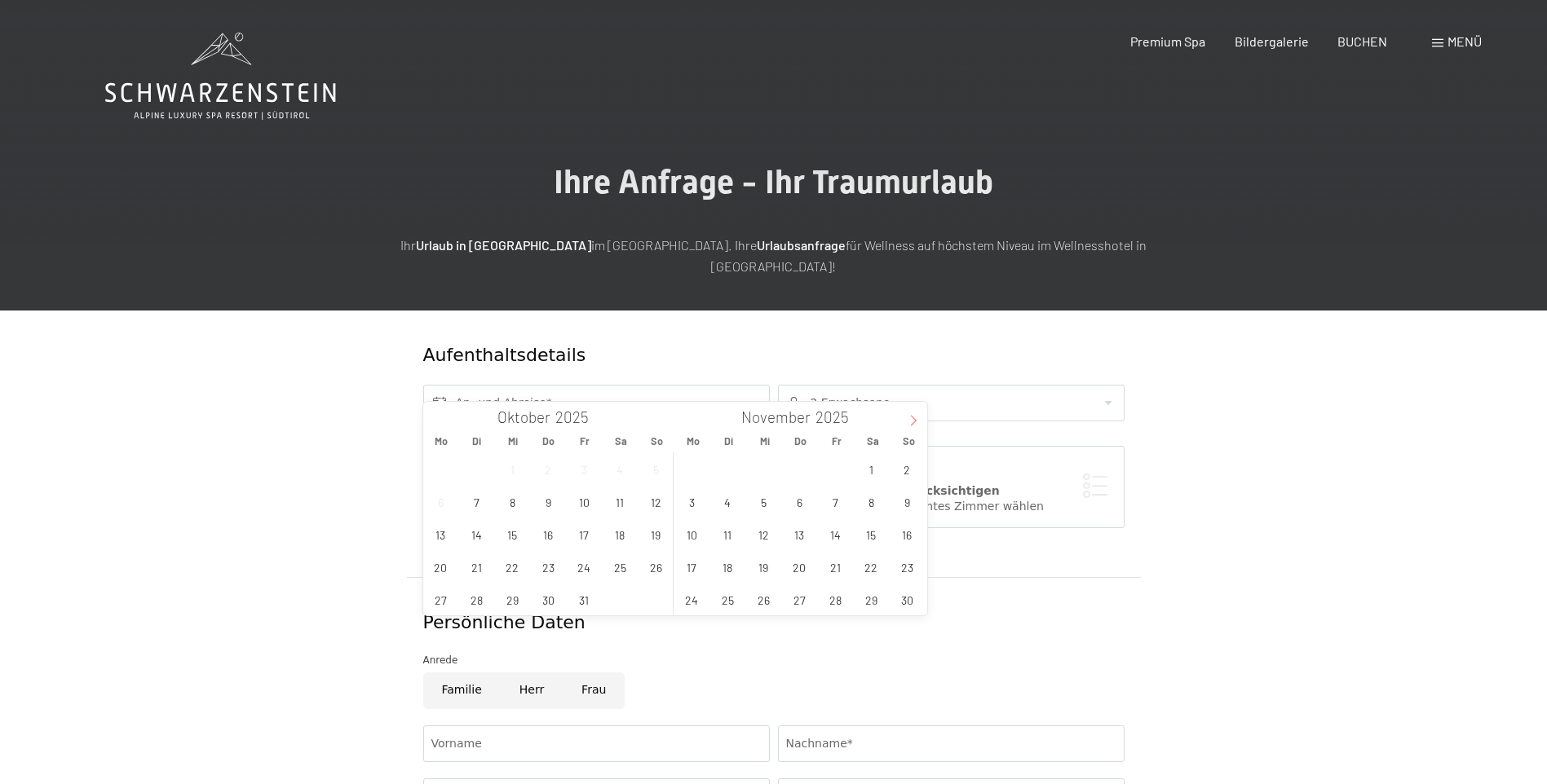
click at [908, 420] on icon at bounding box center [913, 420] width 11 height 11
type input "2026"
click at [908, 420] on icon at bounding box center [913, 420] width 11 height 11
type input "2026"
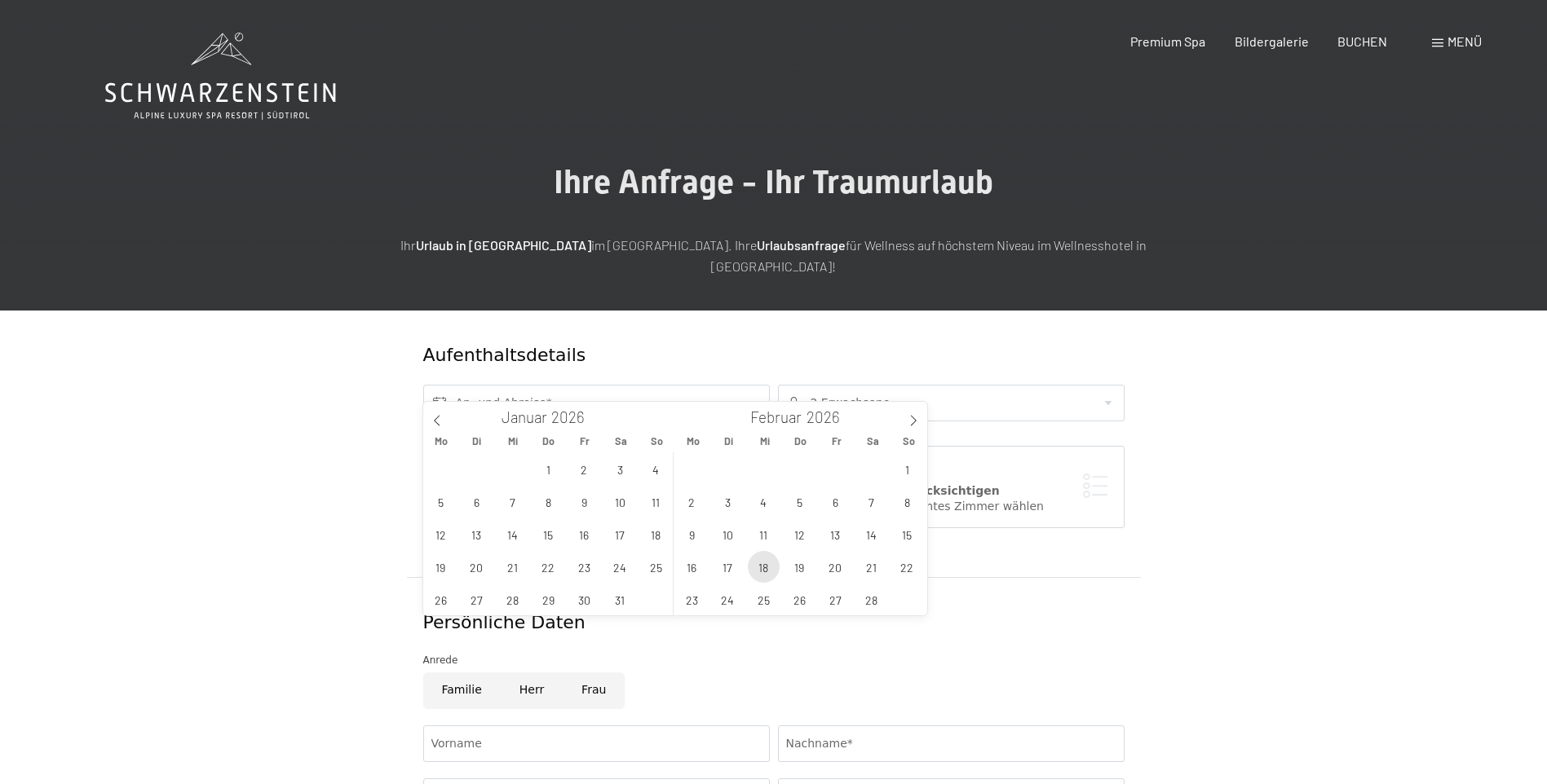
click at [771, 571] on span "18" at bounding box center [763, 567] width 32 height 32
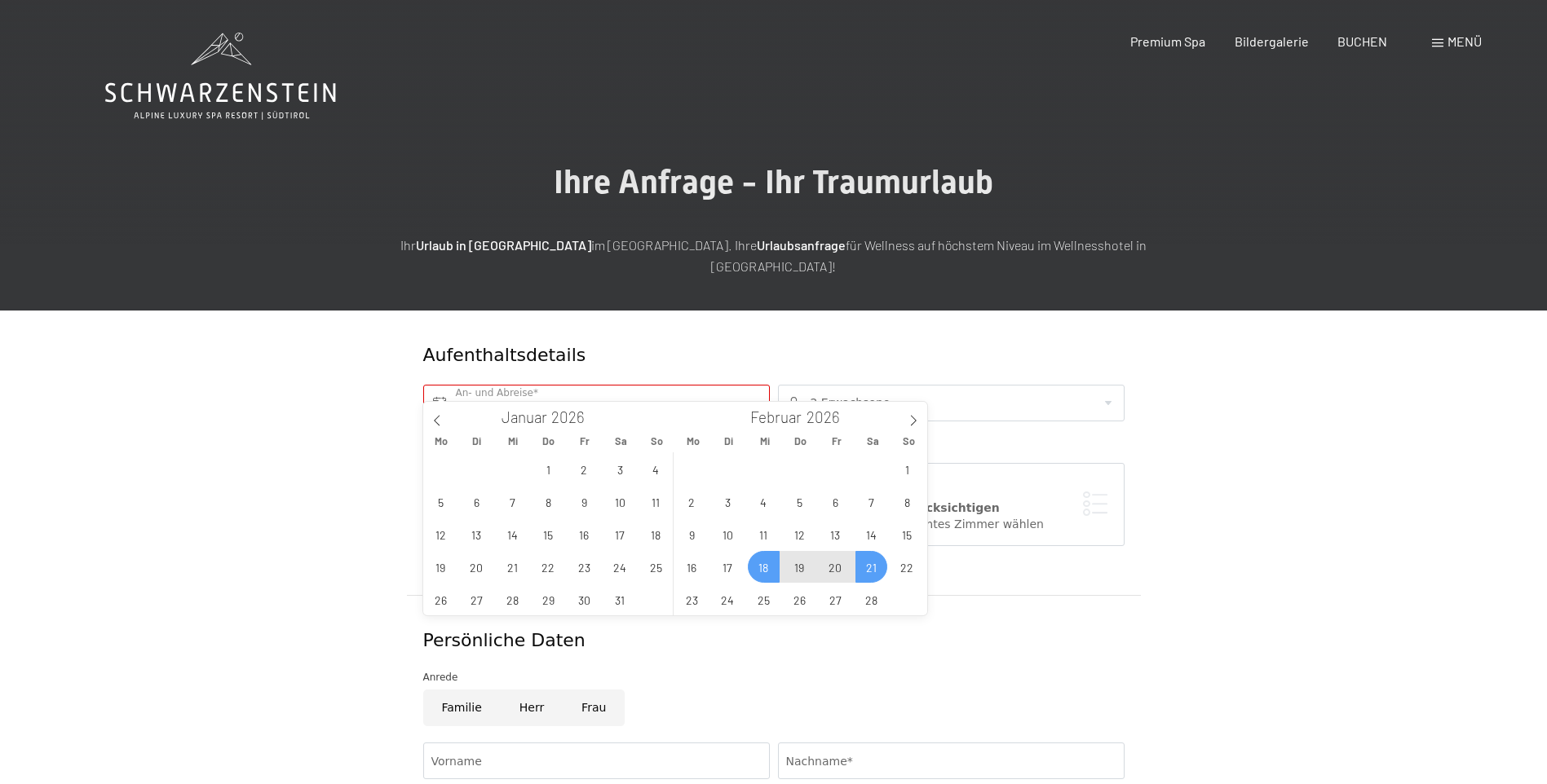
click at [868, 574] on span "21" at bounding box center [872, 567] width 32 height 32
type input "Mi. [DATE] - [DATE]"
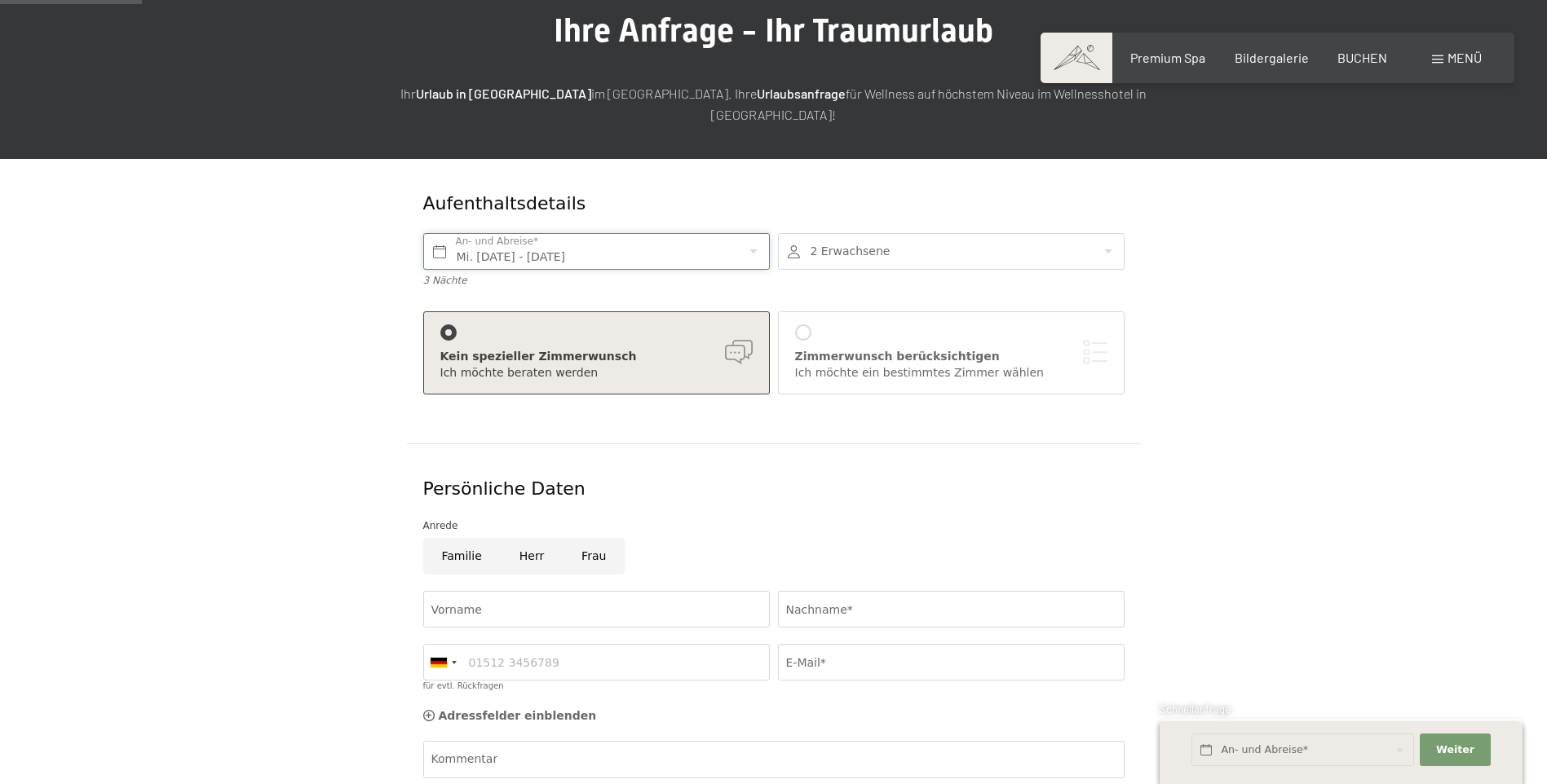
scroll to position [163, 0]
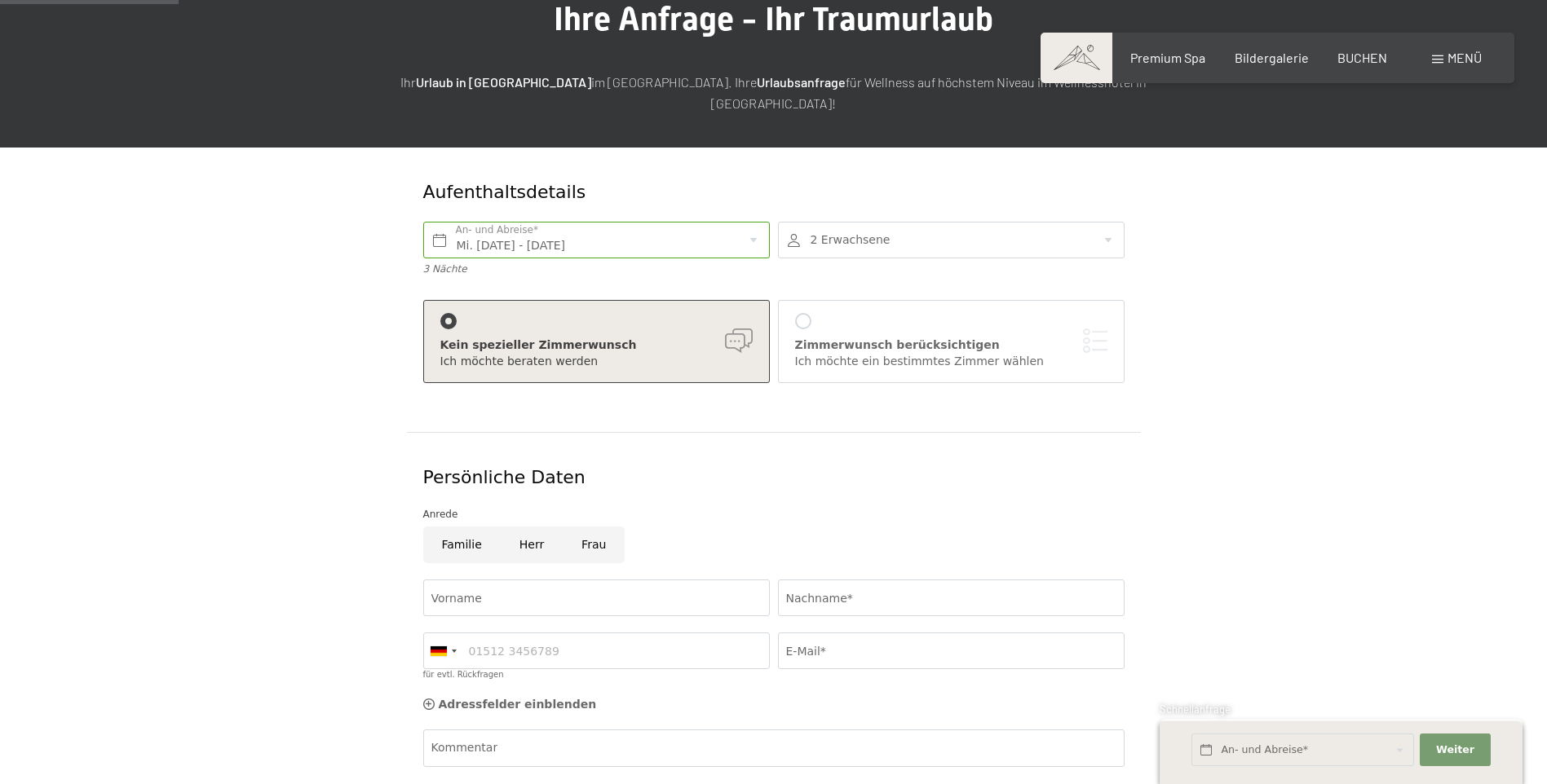
click at [456, 527] on input "Familie" at bounding box center [462, 545] width 77 height 37
radio input "true"
click at [476, 579] on input "Vorname" at bounding box center [596, 598] width 347 height 37
type input "[DEMOGRAPHIC_DATA]"
type input "Eibl"
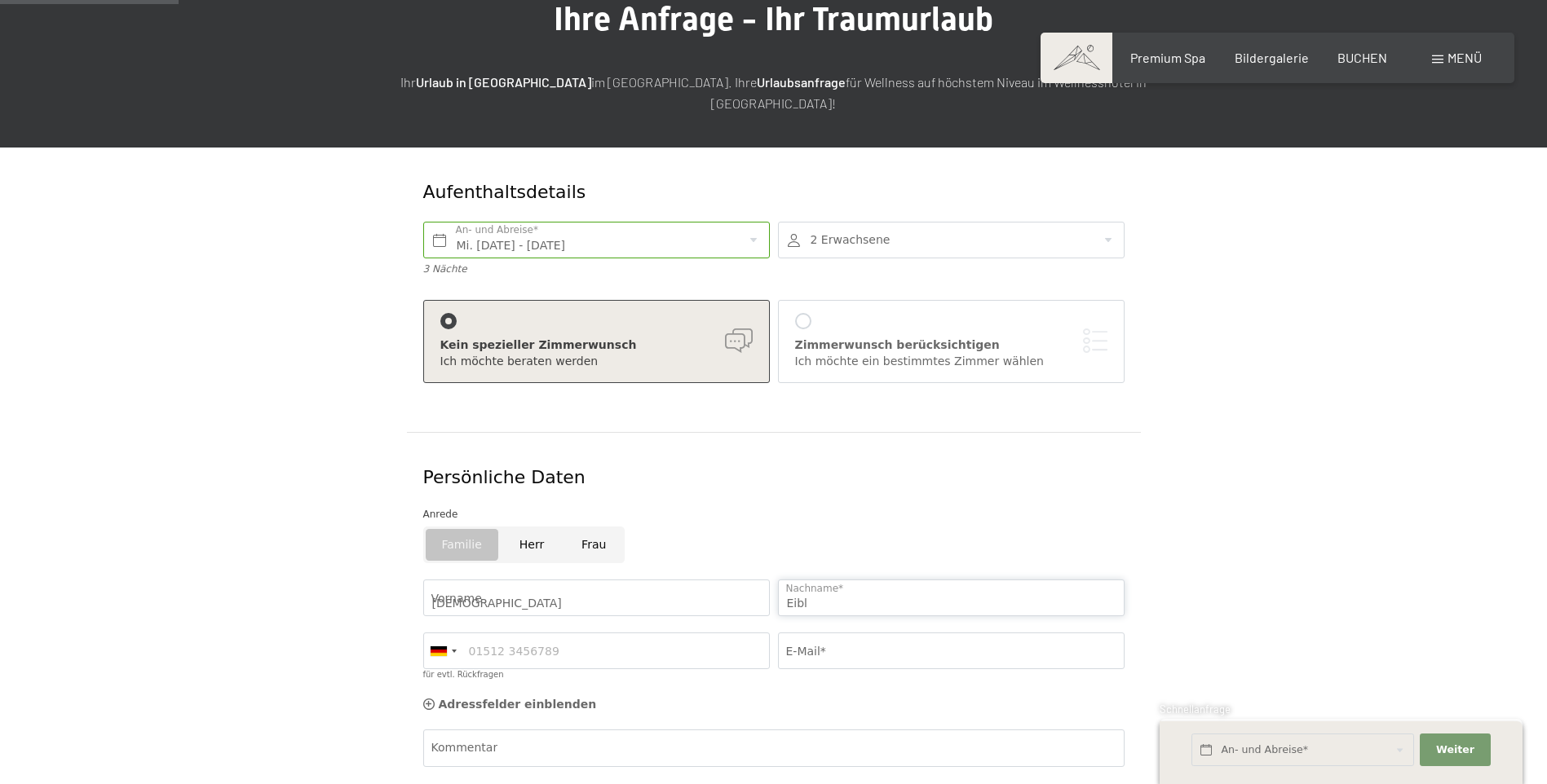
type input "015159869333"
type input "[PERSON_NAME][EMAIL_ADDRESS][DOMAIN_NAME]"
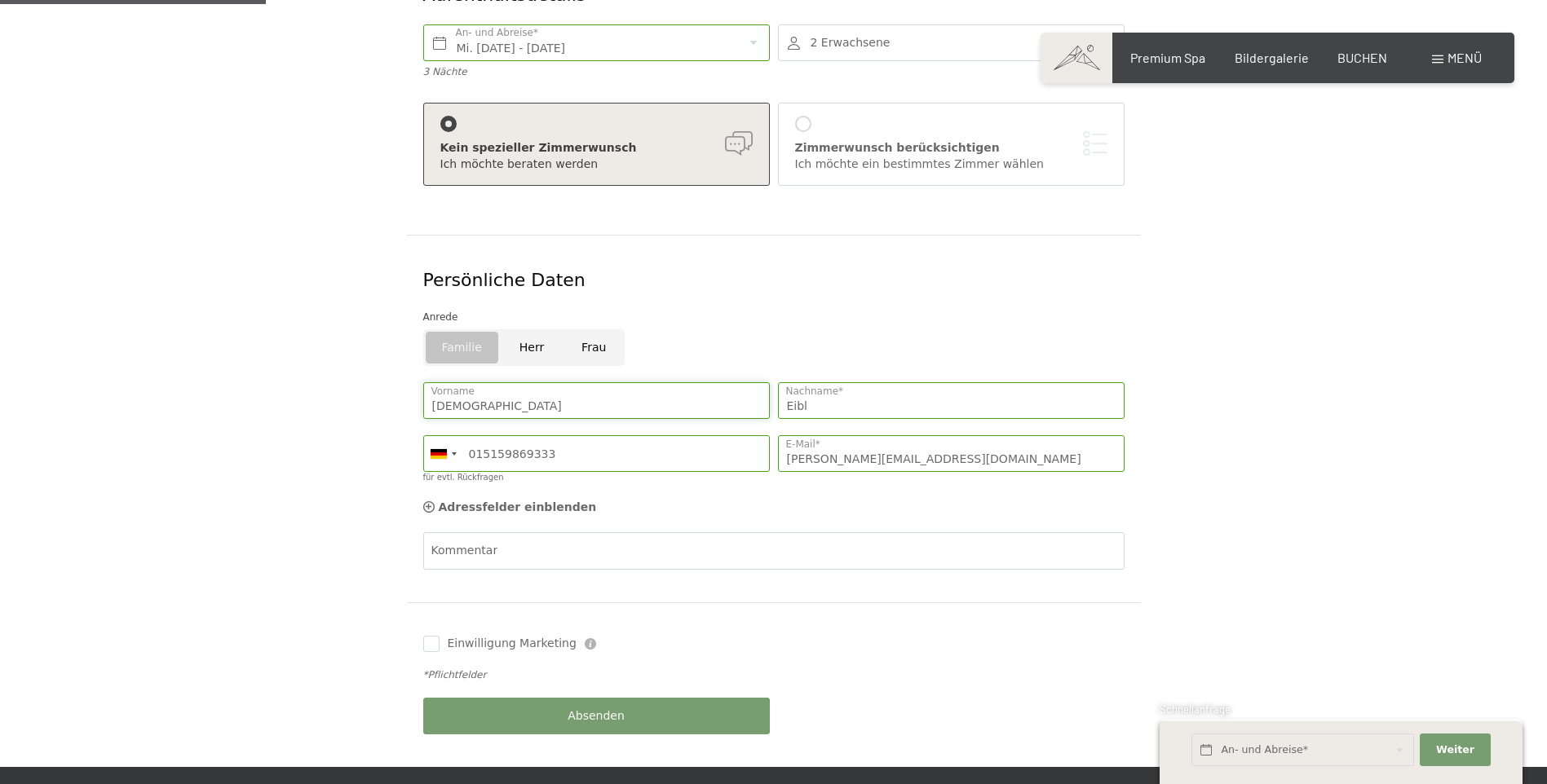
scroll to position [489, 0]
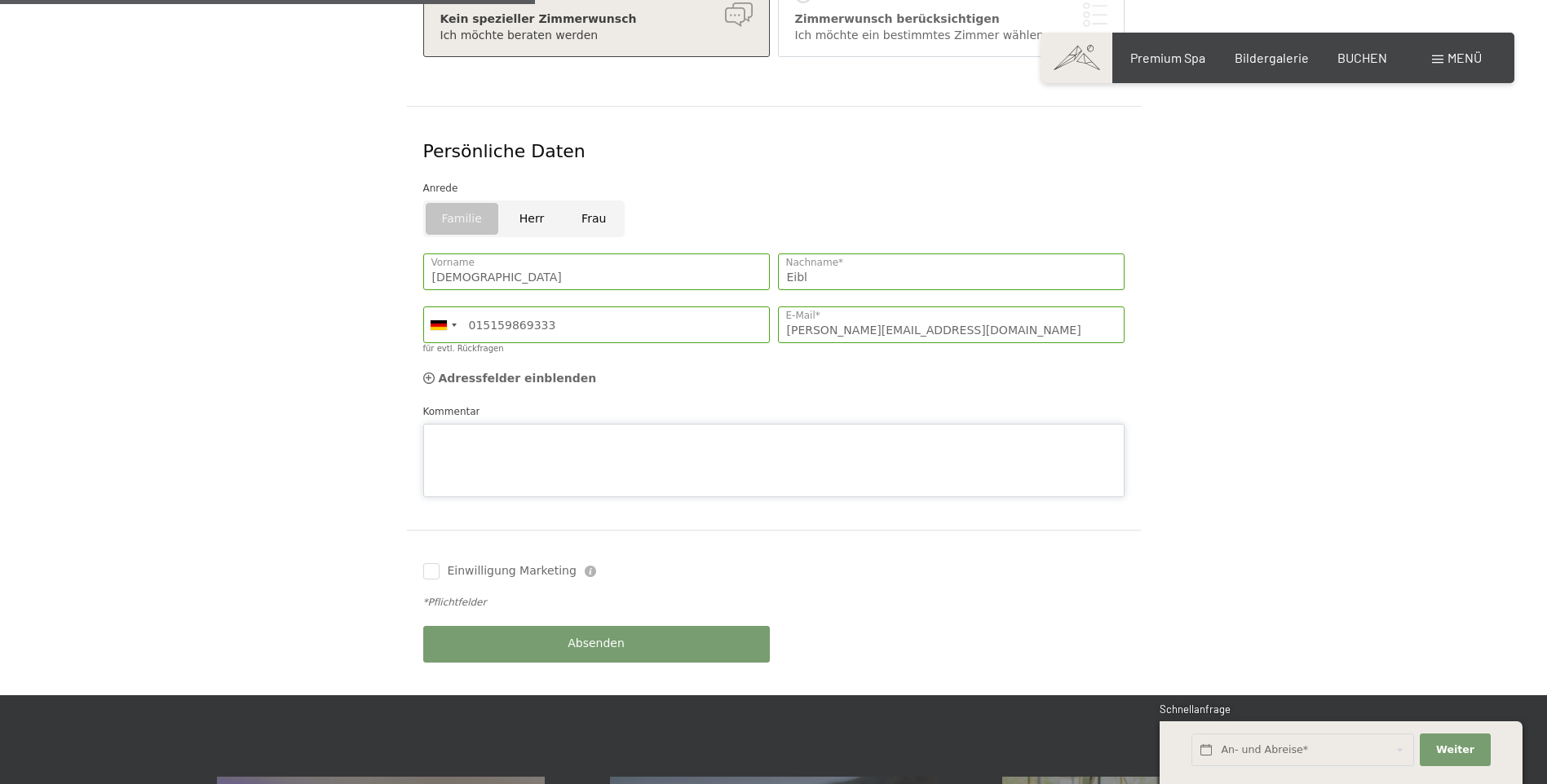
click at [498, 403] on div "Kommentar" at bounding box center [773, 450] width 701 height 94
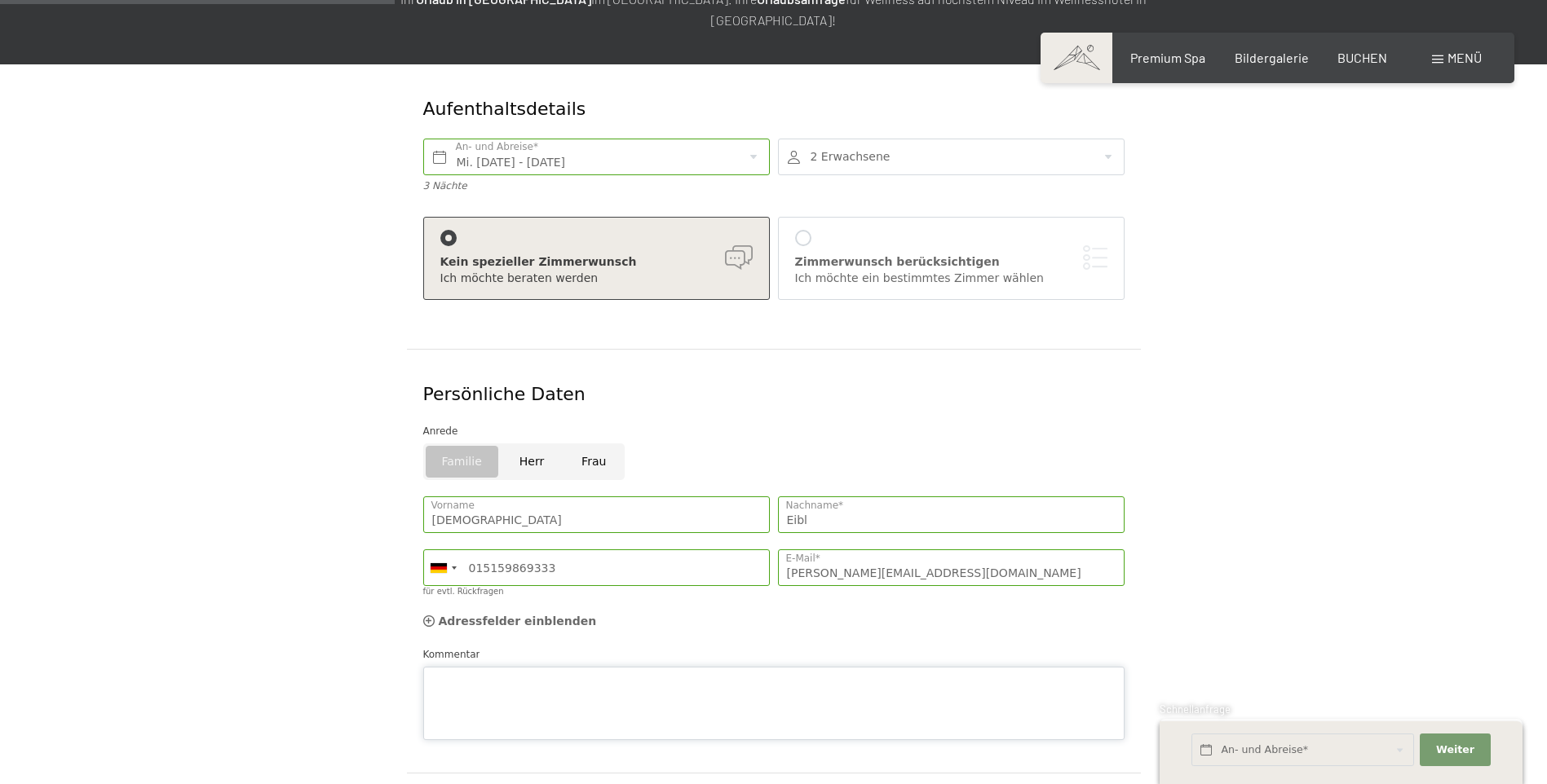
scroll to position [244, 0]
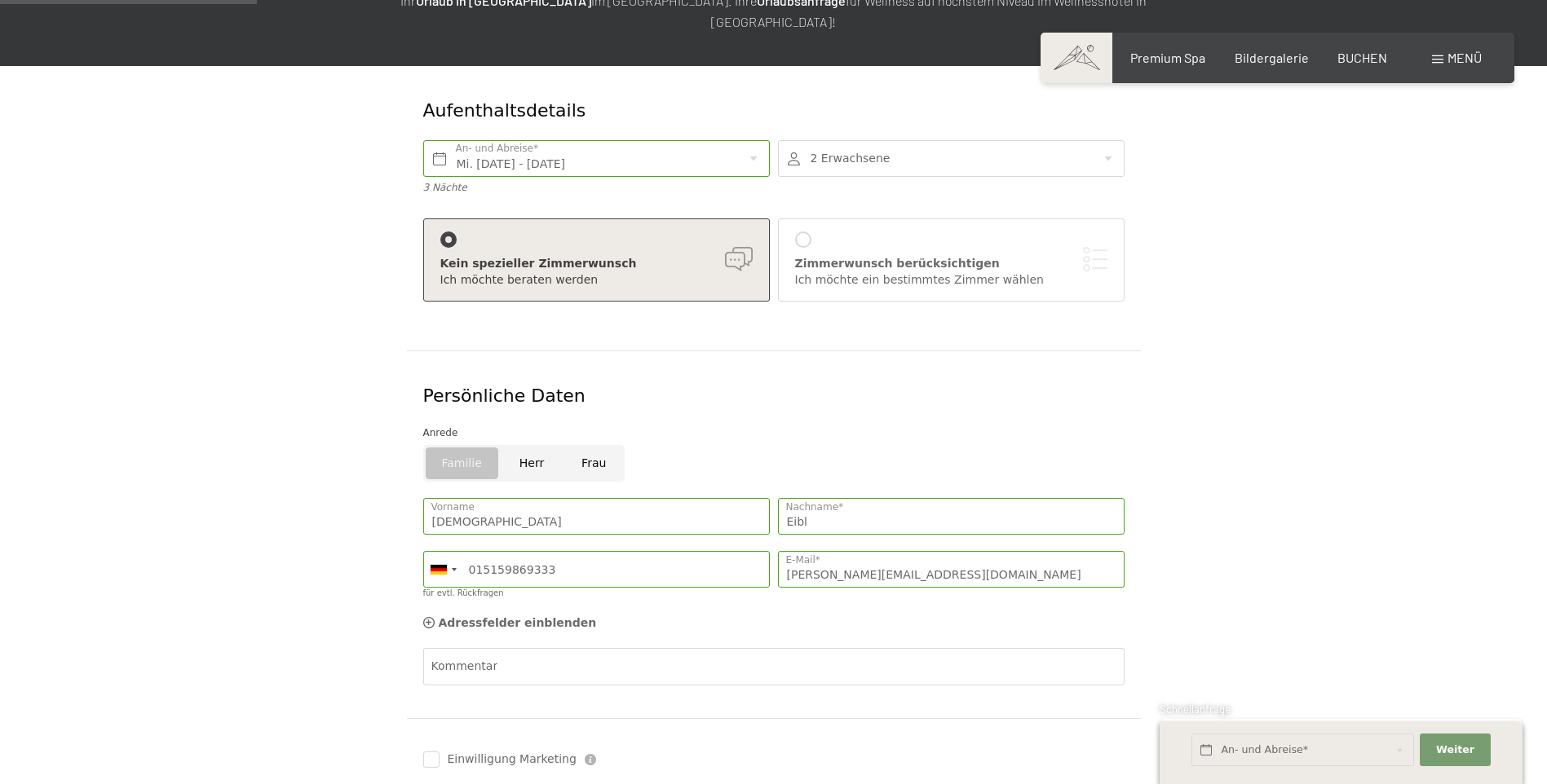
click at [1111, 140] on div at bounding box center [952, 158] width 347 height 37
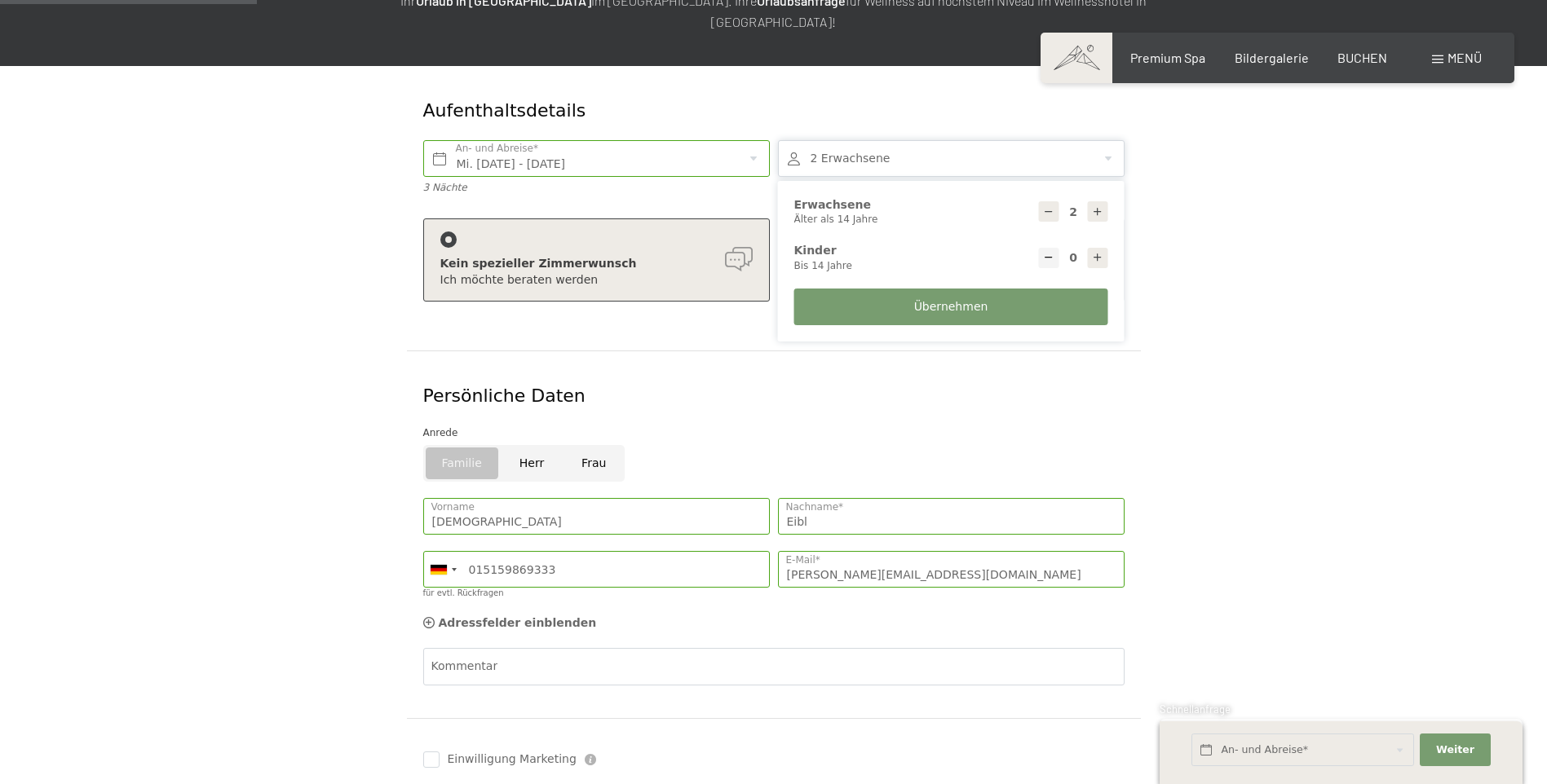
click at [1099, 251] on icon at bounding box center [1097, 257] width 11 height 11
type input "1"
select select
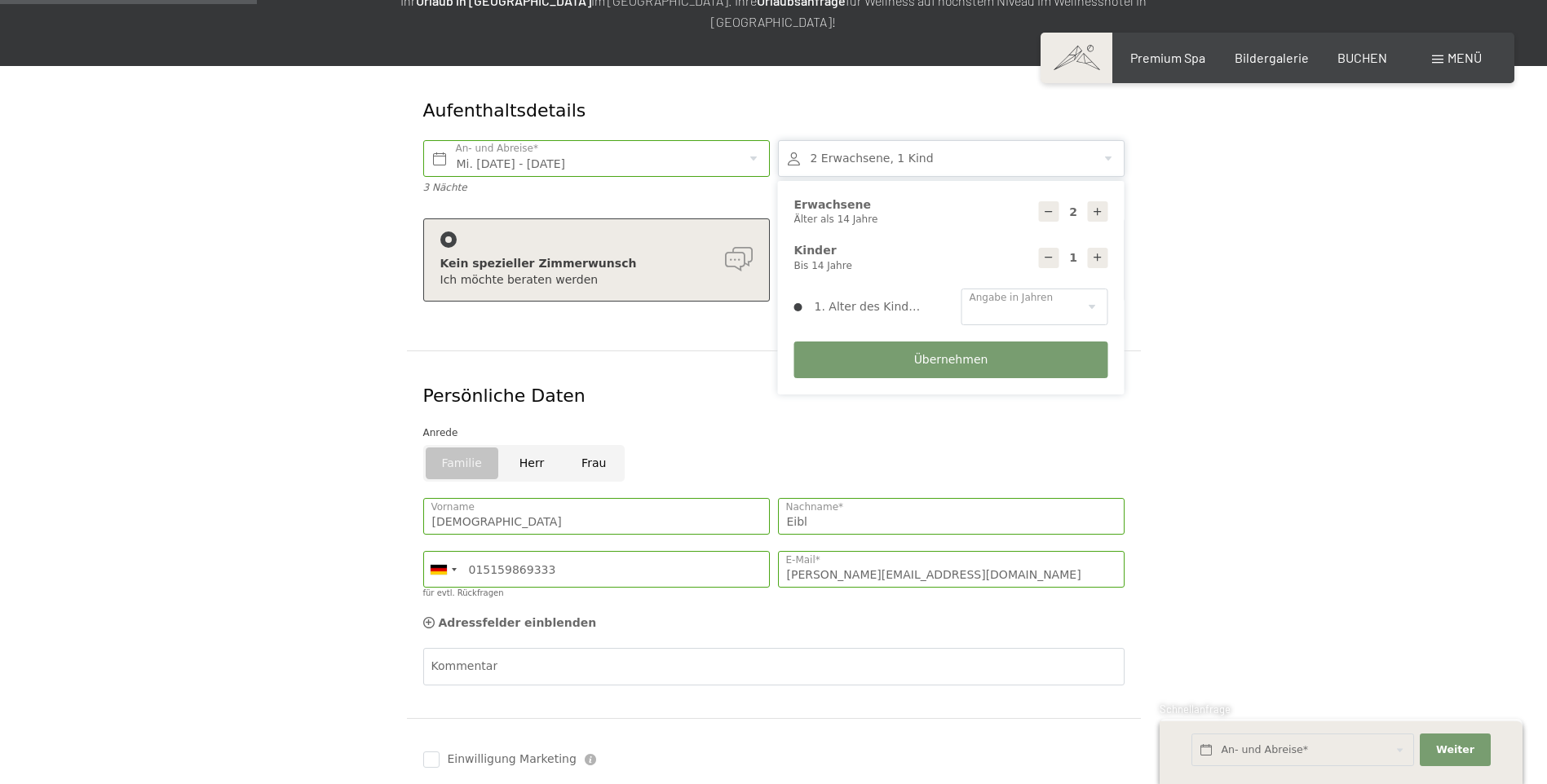
click at [1099, 251] on icon at bounding box center [1097, 257] width 11 height 11
type input "2"
select select
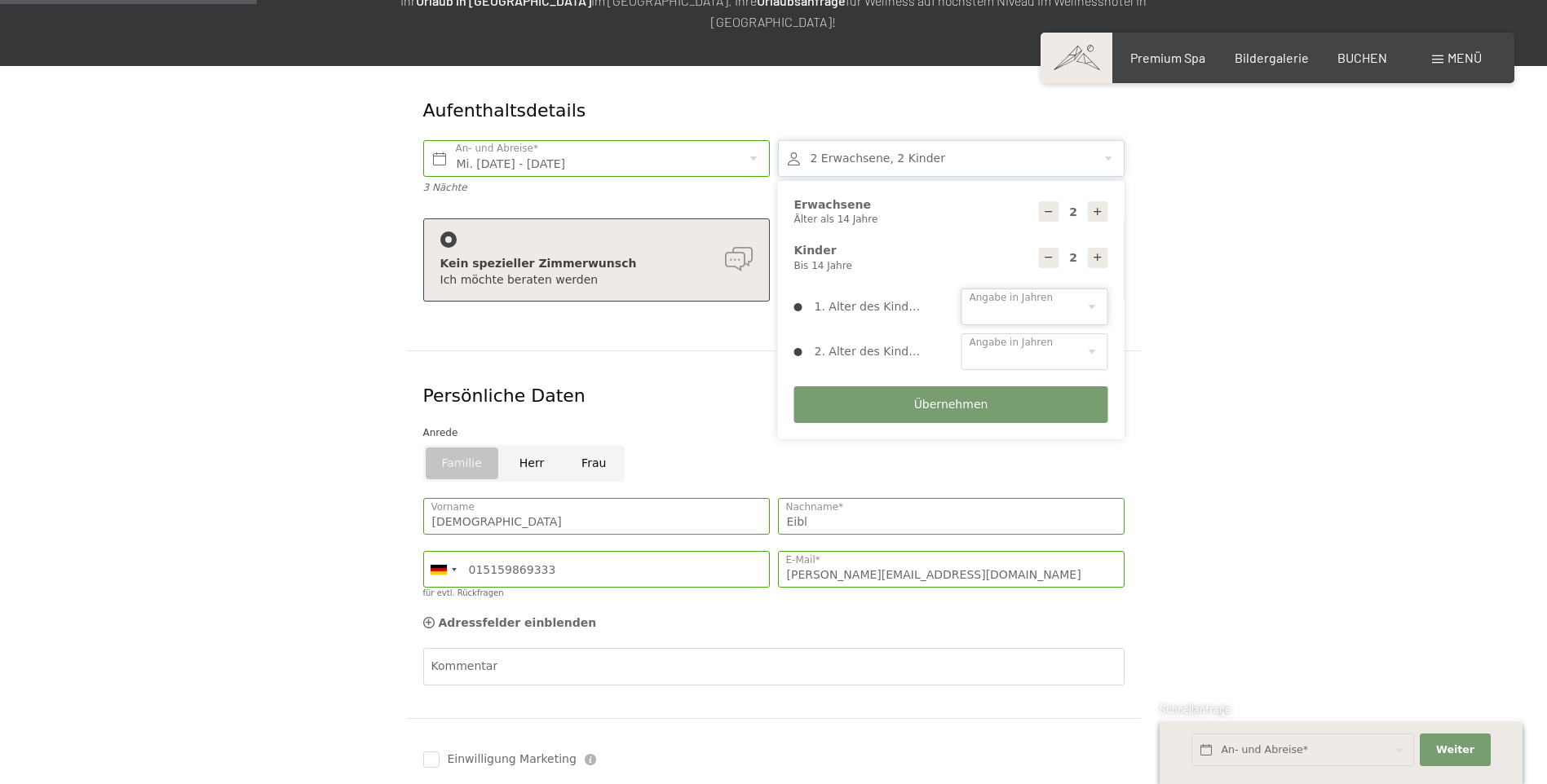
click at [1092, 288] on select "0 1 2 3 4 5 6 7 8 9 10 11 12 13 14" at bounding box center [1034, 307] width 147 height 37
select select "10"
click at [961, 288] on select "0 1 2 3 4 5 6 7 8 9 10 11 12 13 14" at bounding box center [1034, 307] width 147 height 37
click at [1088, 333] on select "0 1 2 3 4 5 6 7 8 9 10 11 12 13 14" at bounding box center [1034, 352] width 147 height 37
select select "13"
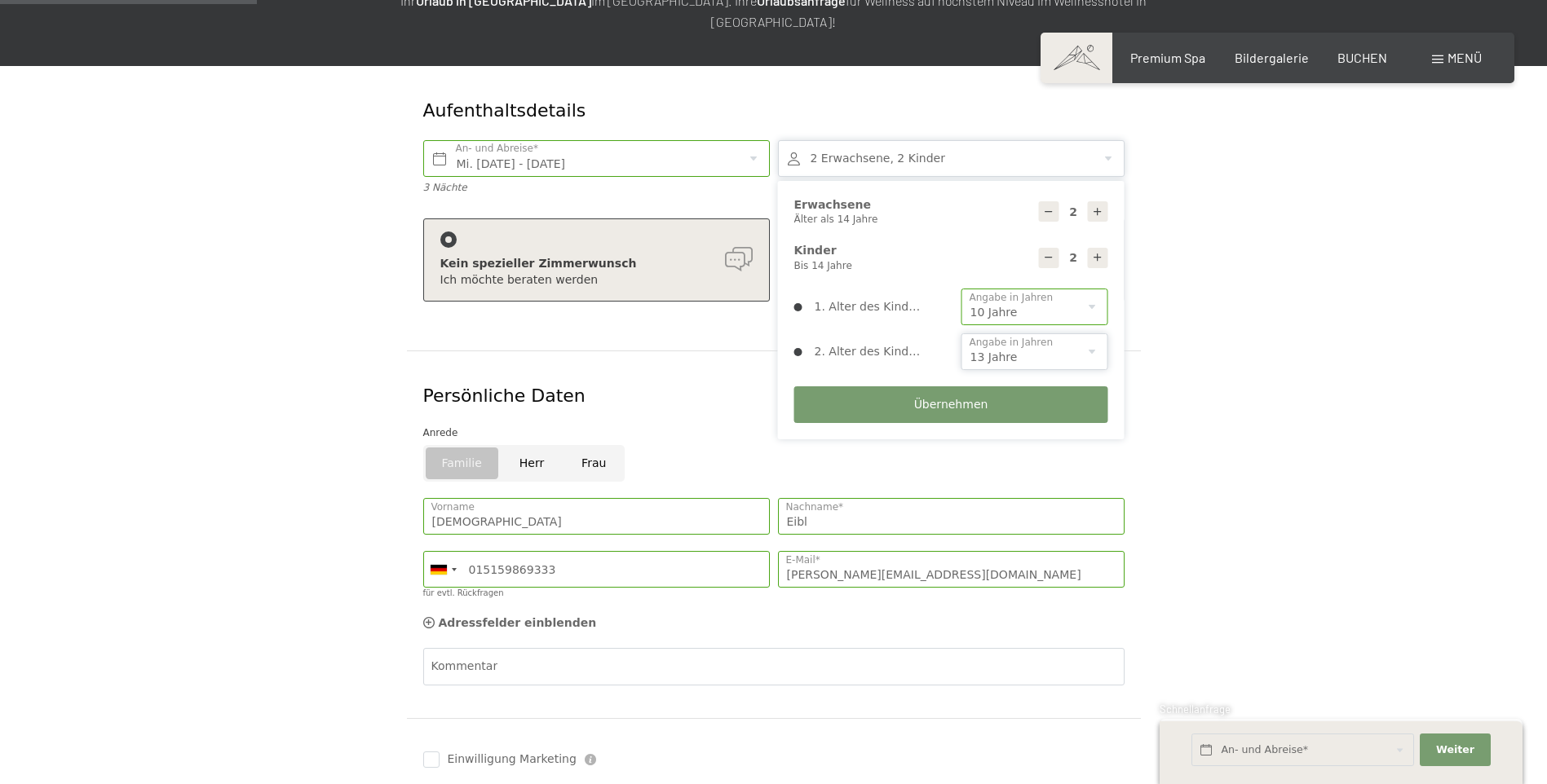
click at [961, 333] on select "0 1 2 3 4 5 6 7 8 9 10 11 12 13 14" at bounding box center [1034, 352] width 147 height 37
click at [980, 386] on button "Übernehmen" at bounding box center [951, 404] width 314 height 37
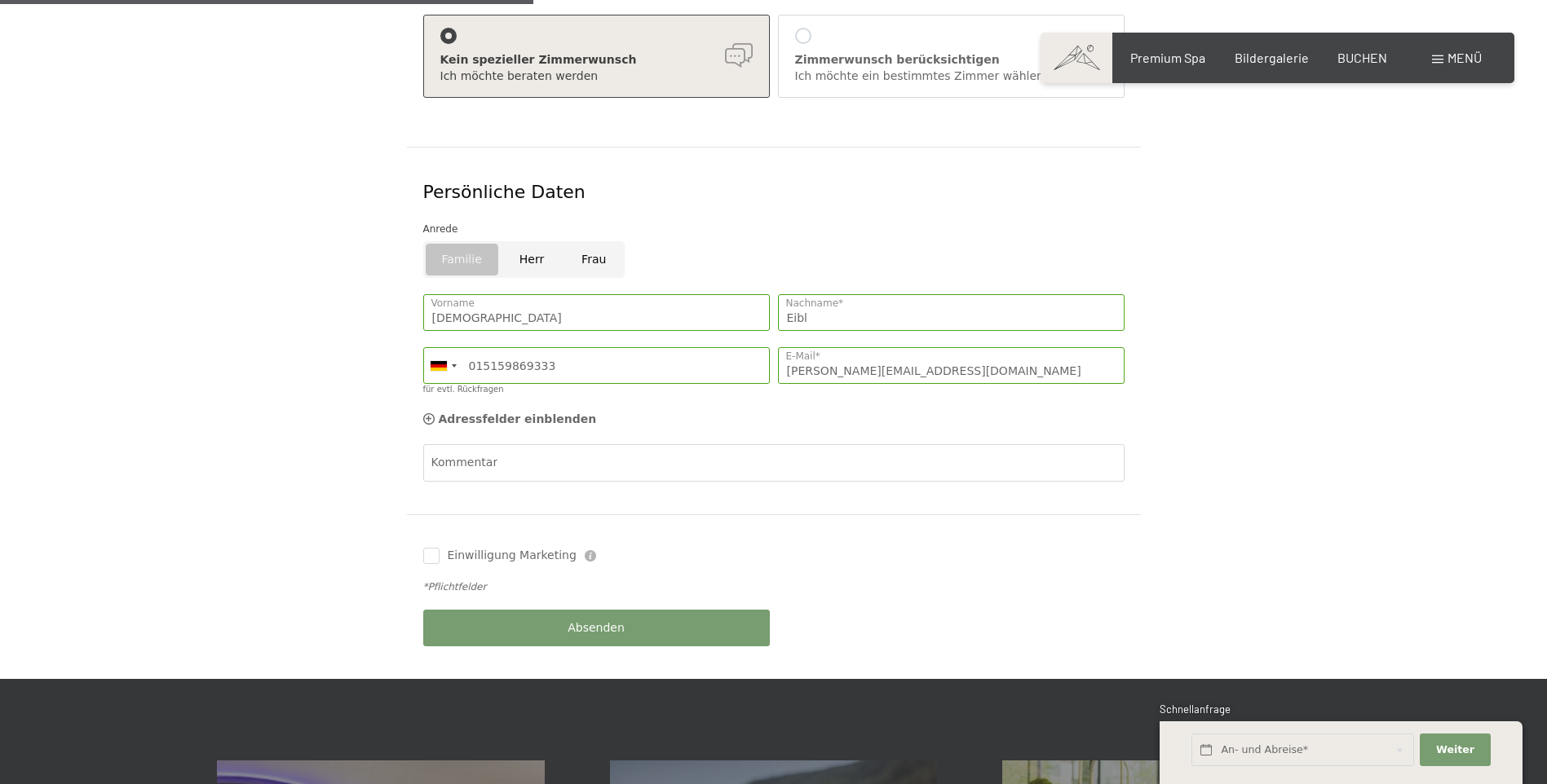
scroll to position [489, 0]
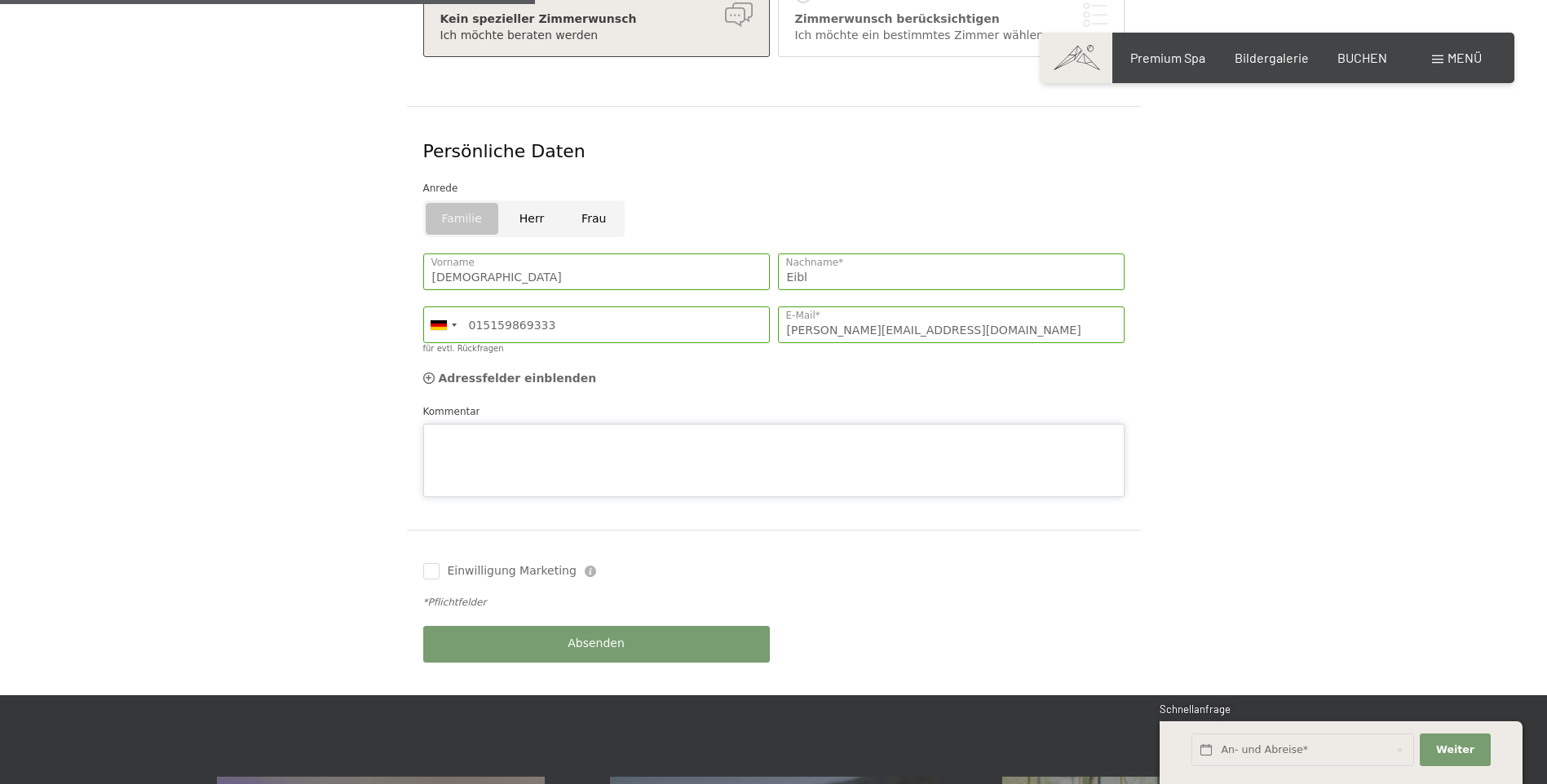
click at [473, 403] on div "Kommentar" at bounding box center [773, 450] width 701 height 94
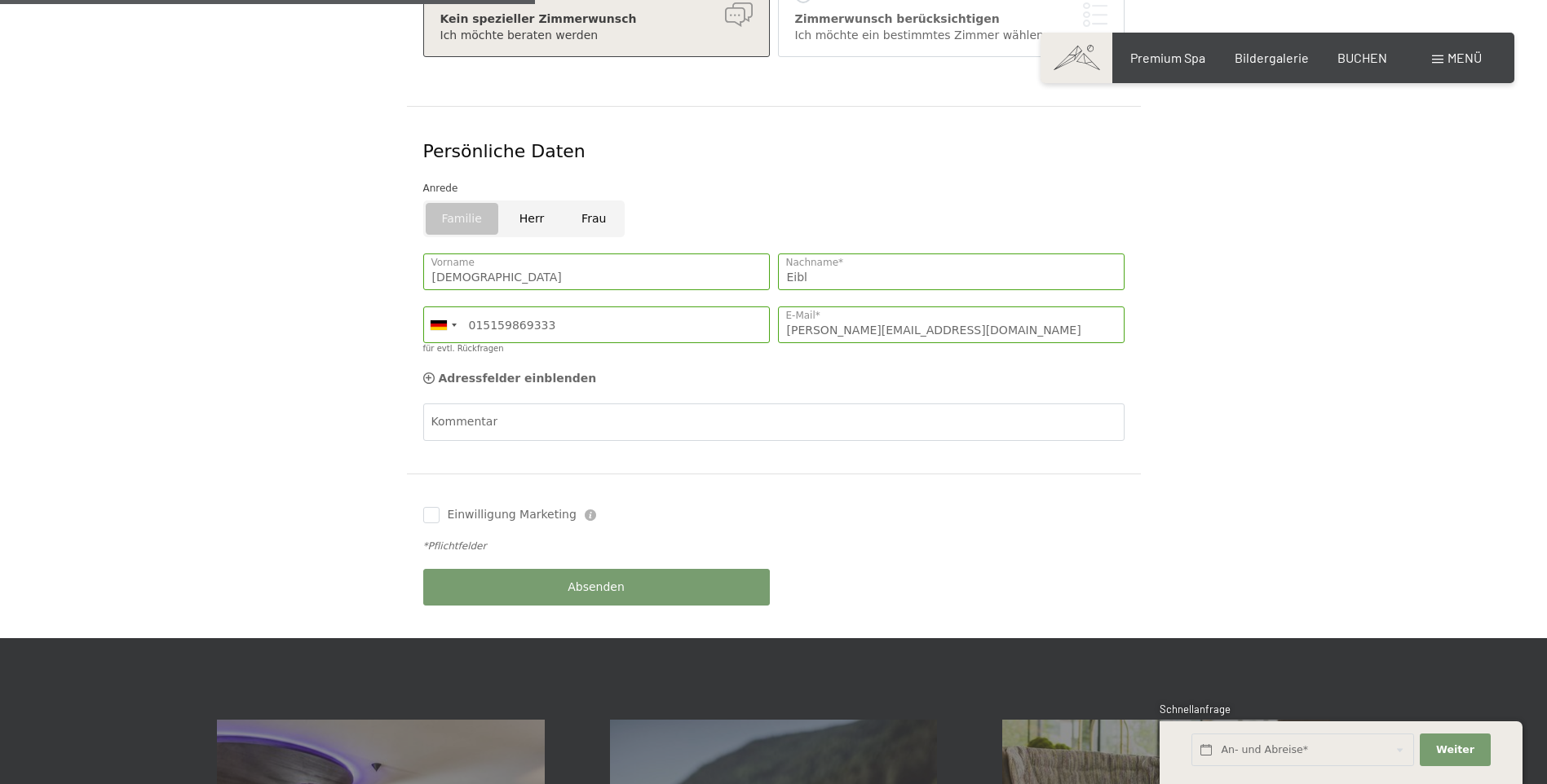
click at [1198, 359] on form "Aufenthaltsdetails Mi. [DATE] - [DATE] An- und Abreise* 3 Nächte 2 Erwachsene, …" at bounding box center [774, 230] width 1113 height 817
click at [695, 569] on button "Absenden" at bounding box center [596, 587] width 347 height 37
